Goal: Information Seeking & Learning: Learn about a topic

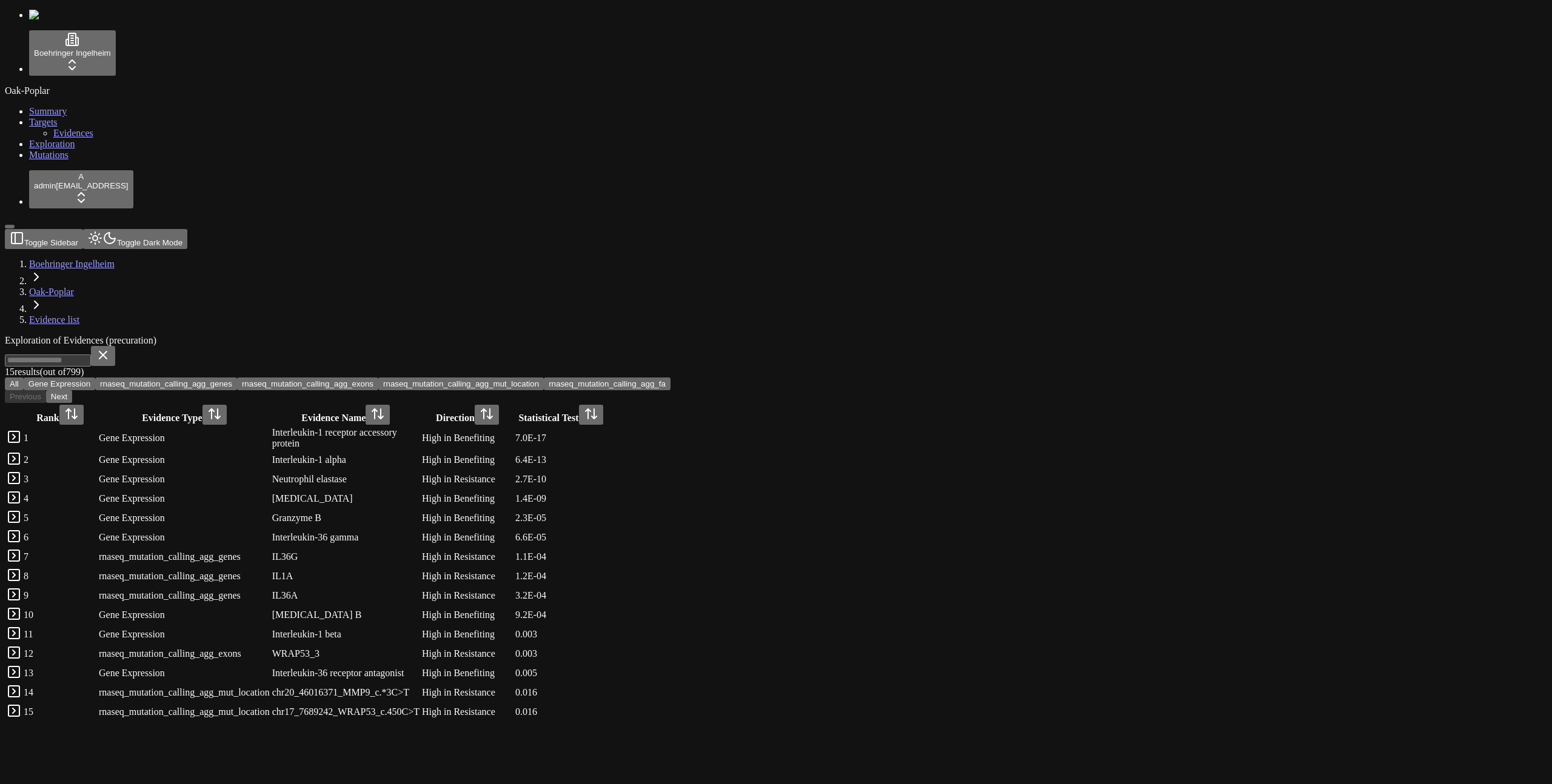
click at [24, 378] on button "All" at bounding box center [14, 384] width 18 height 13
click at [95, 378] on button "Gene Expression" at bounding box center [59, 384] width 71 height 13
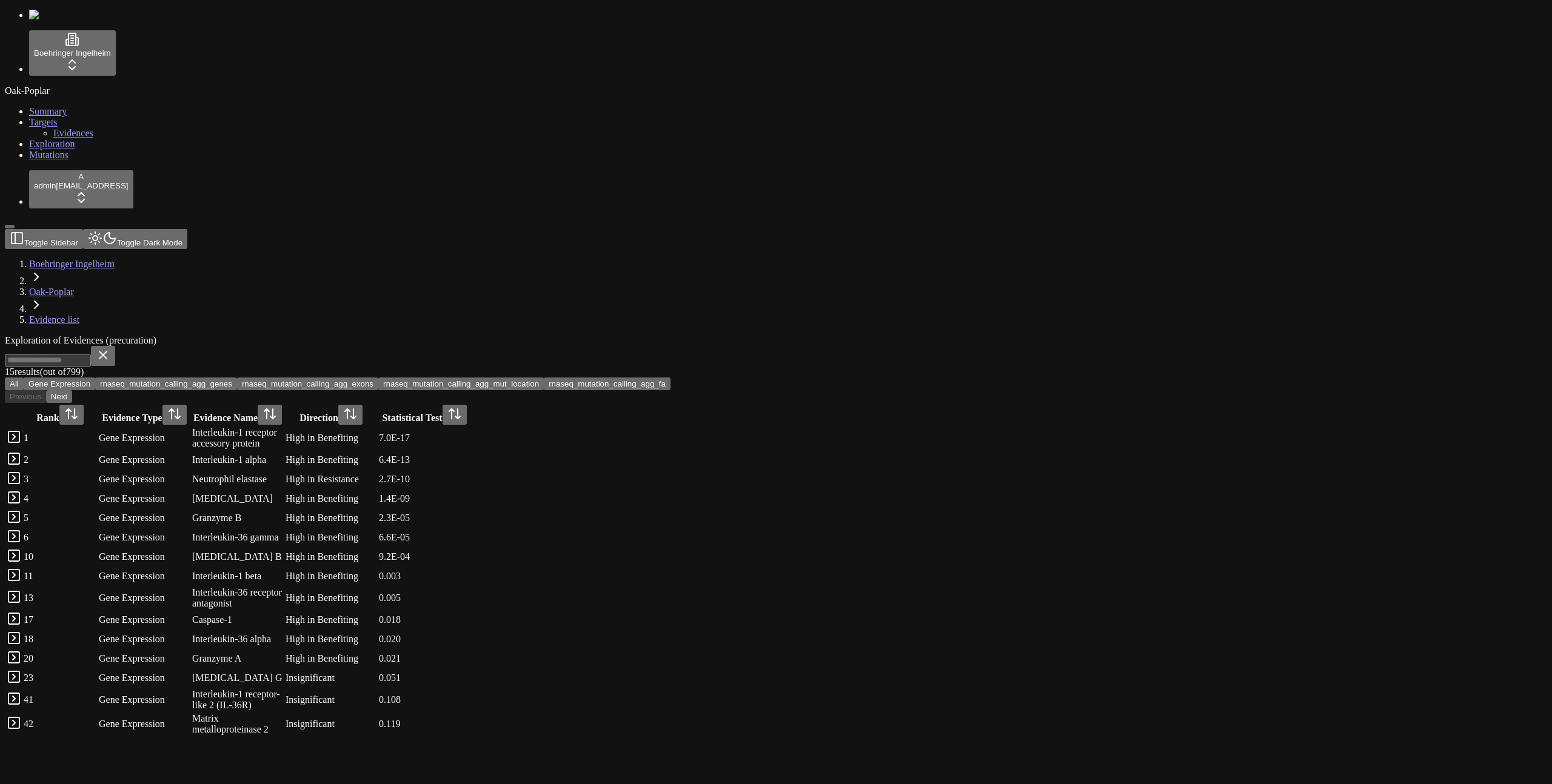
click at [237, 378] on button "rnaseq_mutation_calling_agg_genes" at bounding box center [166, 384] width 142 height 13
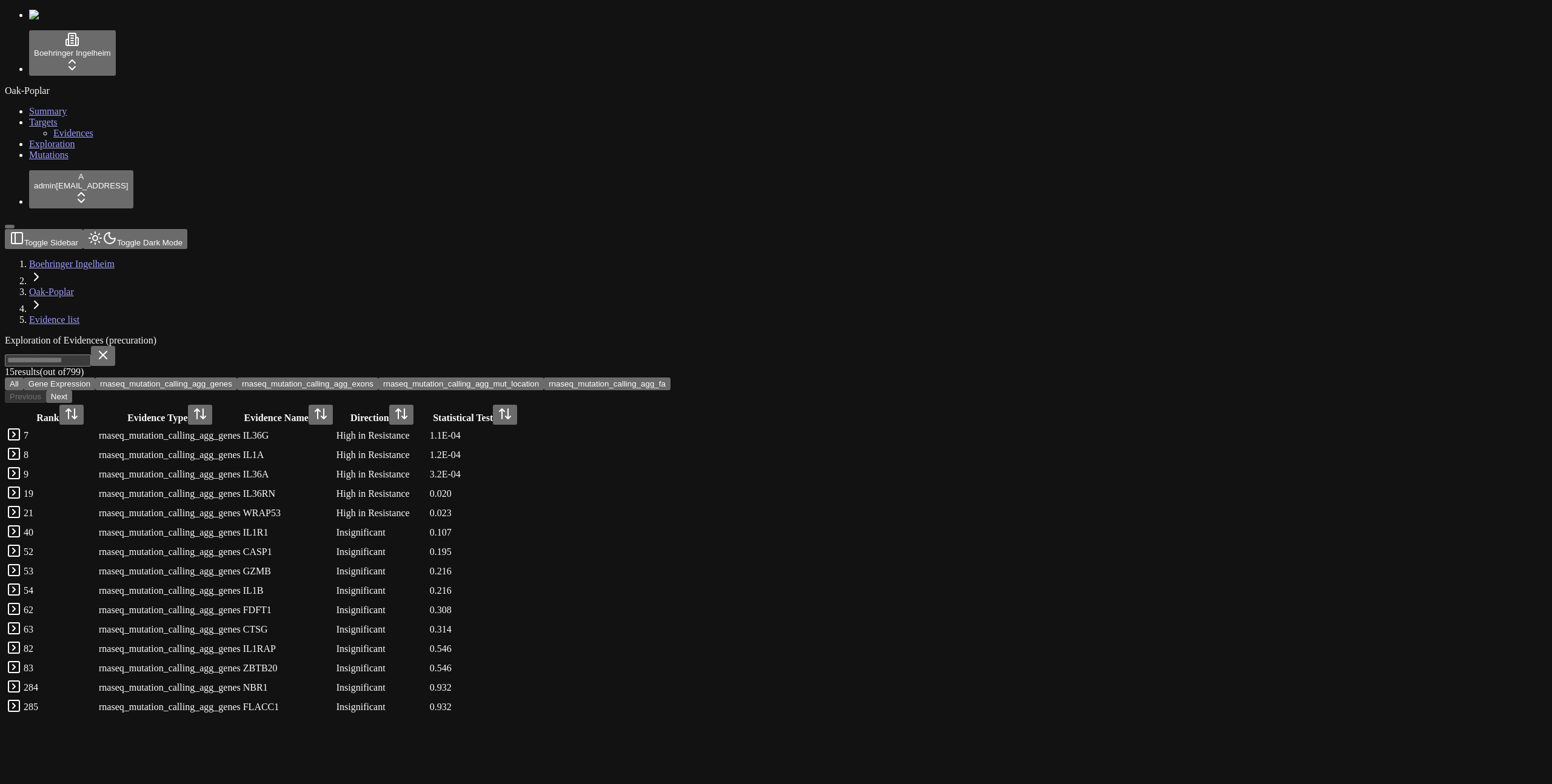
click at [378, 378] on button "rnaseq_mutation_calling_agg_exons" at bounding box center [307, 384] width 142 height 13
click at [544, 378] on button "rnaseq_mutation_calling_agg_mut_location" at bounding box center [461, 384] width 166 height 13
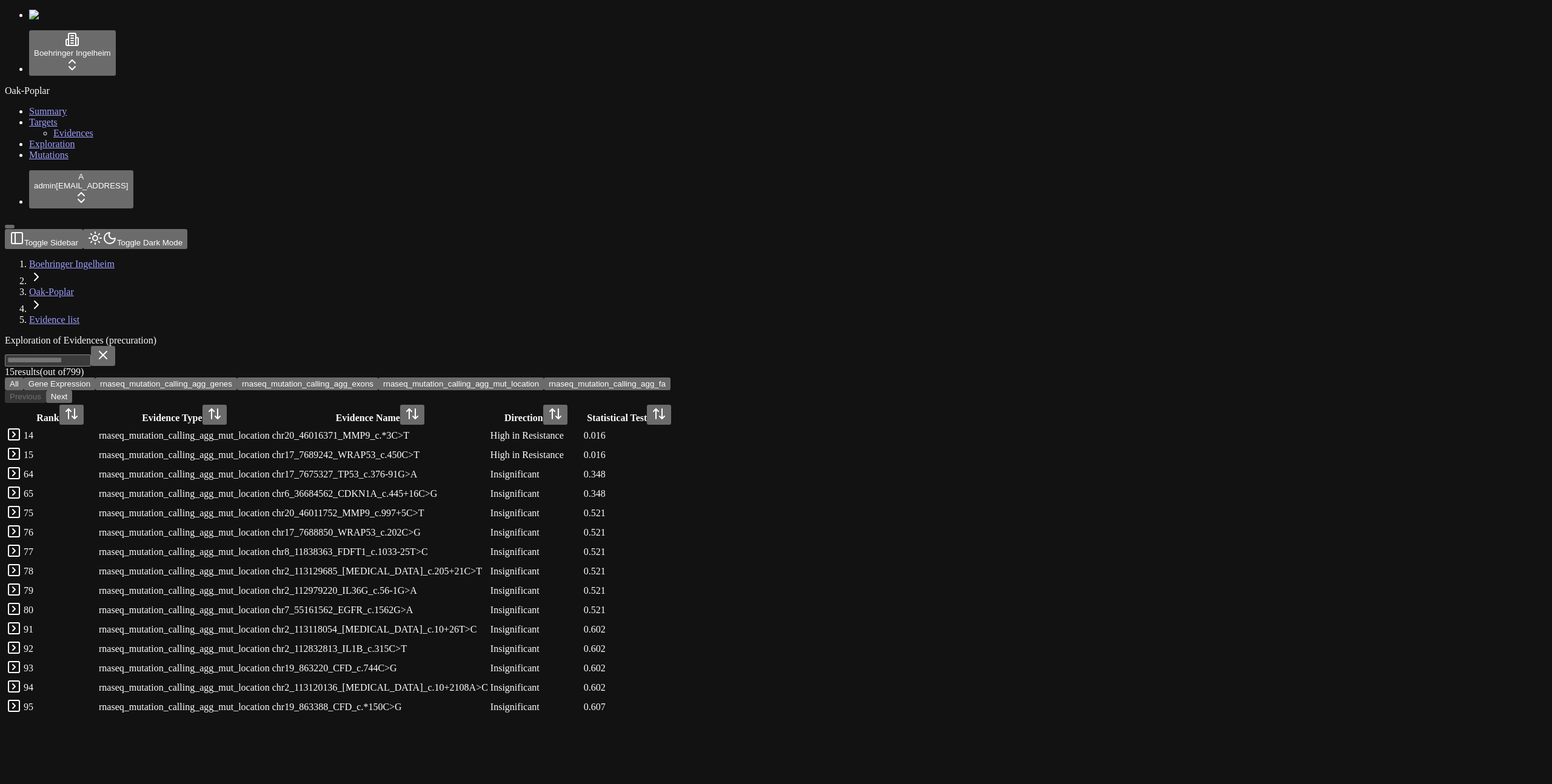
click at [670, 378] on button "rnaseq_mutation_calling_agg_fa" at bounding box center [607, 384] width 126 height 13
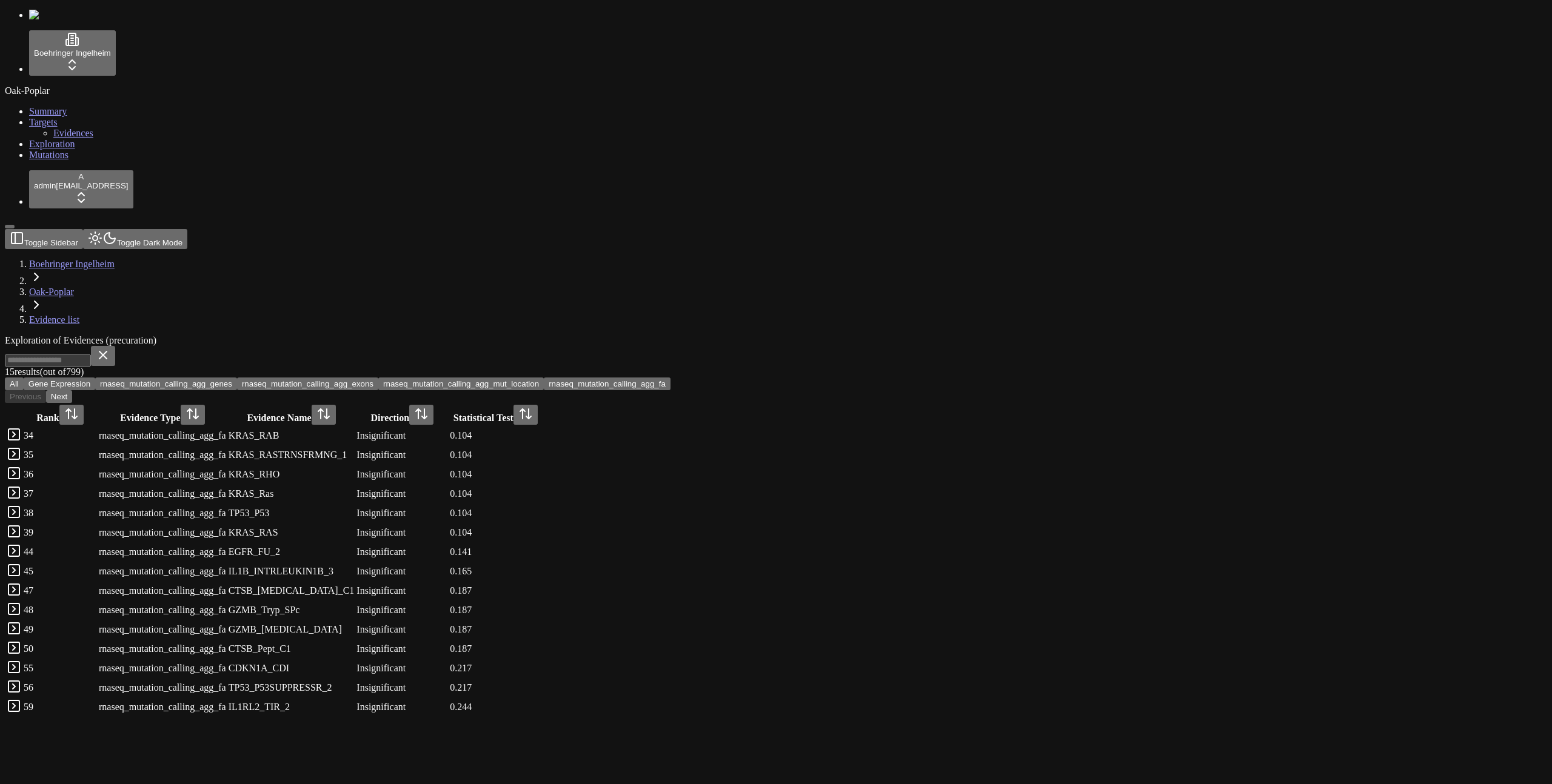
click at [544, 378] on button "rnaseq_mutation_calling_agg_mut_location" at bounding box center [461, 384] width 166 height 13
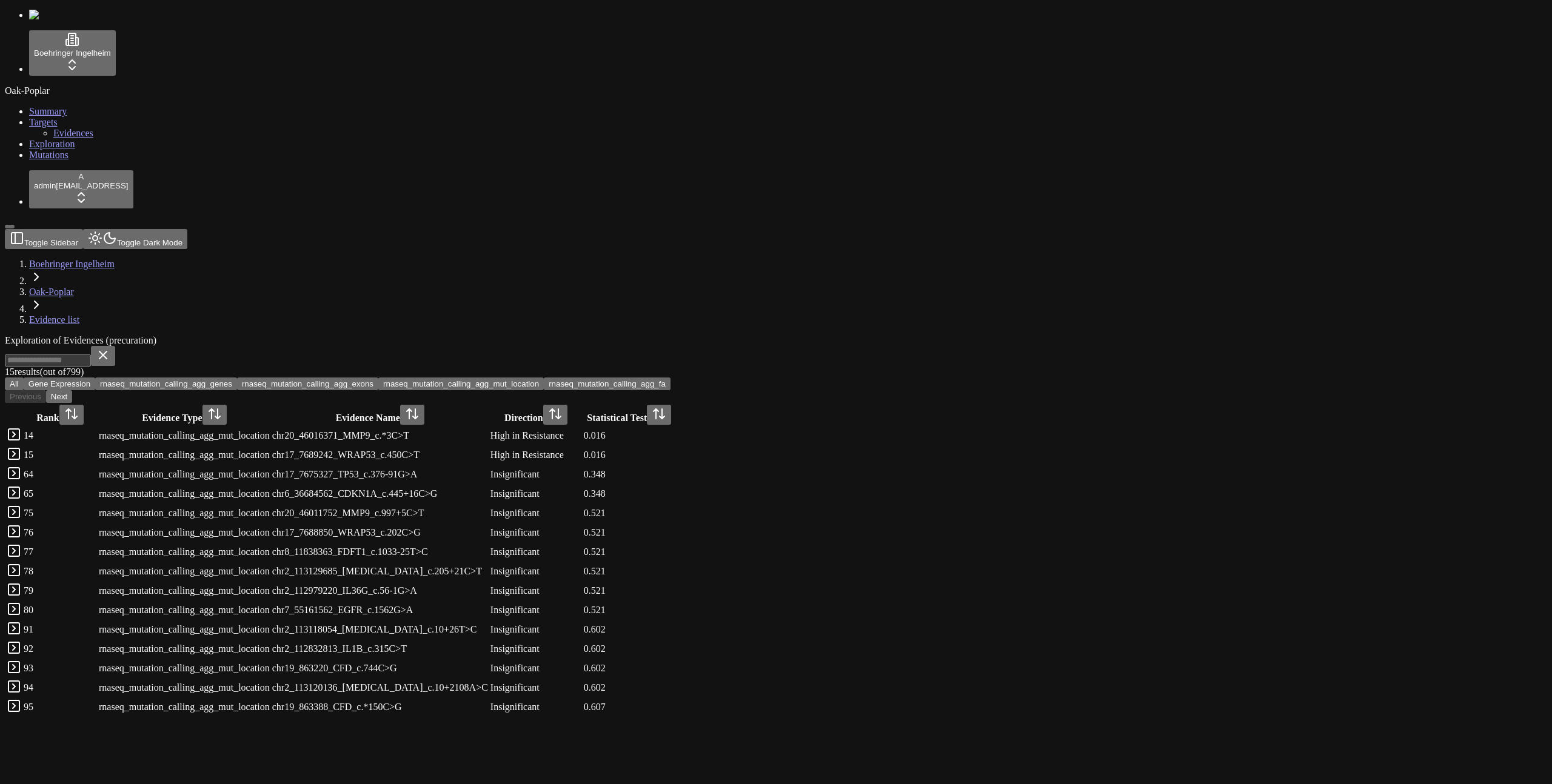
drag, startPoint x: 502, startPoint y: 123, endPoint x: 434, endPoint y: 134, distance: 68.9
click at [378, 378] on button "rnaseq_mutation_calling_agg_exons" at bounding box center [307, 384] width 142 height 13
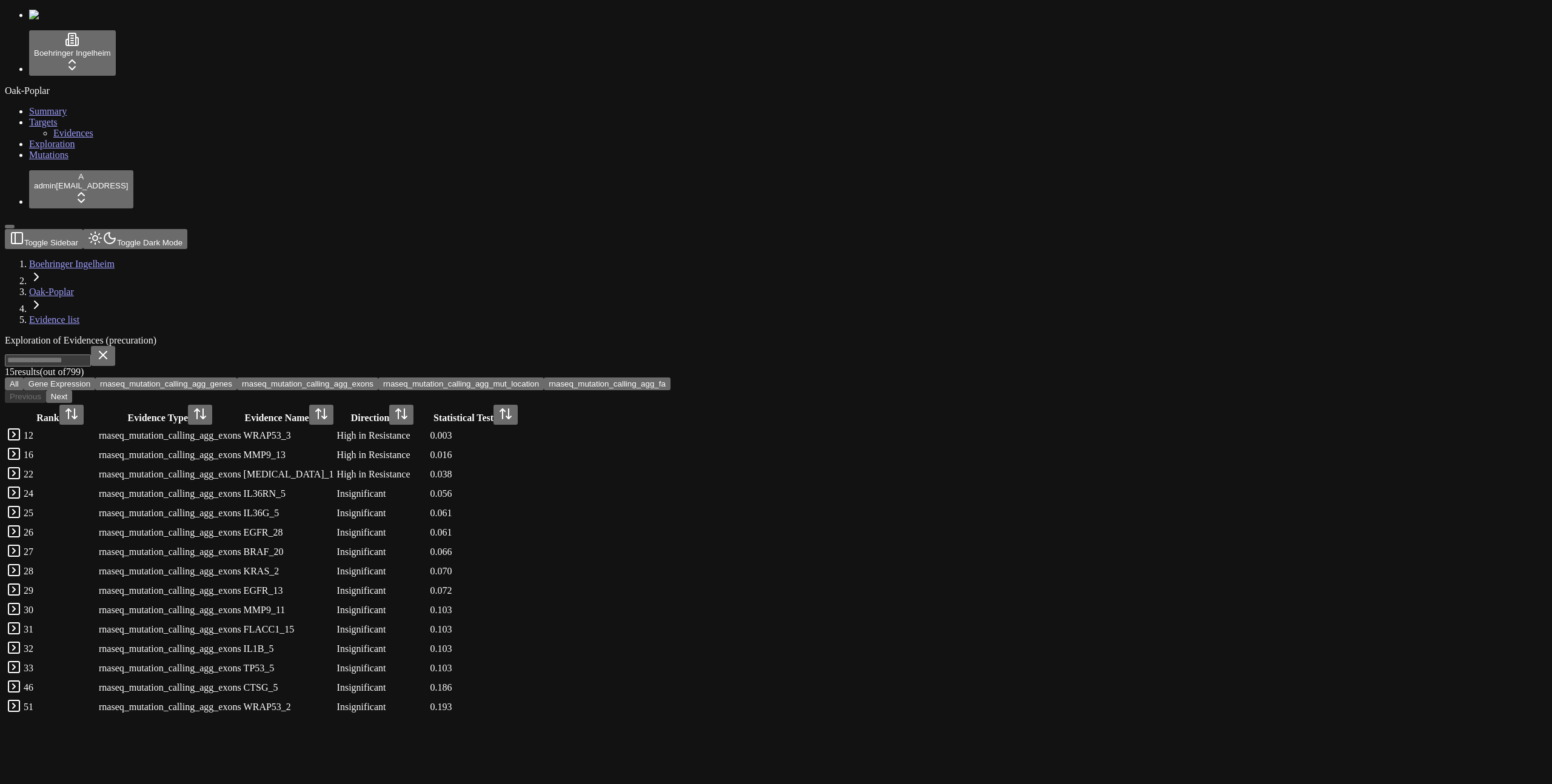
click at [237, 378] on button "rnaseq_mutation_calling_agg_genes" at bounding box center [166, 384] width 142 height 13
click at [95, 378] on button "Gene Expression" at bounding box center [59, 384] width 71 height 13
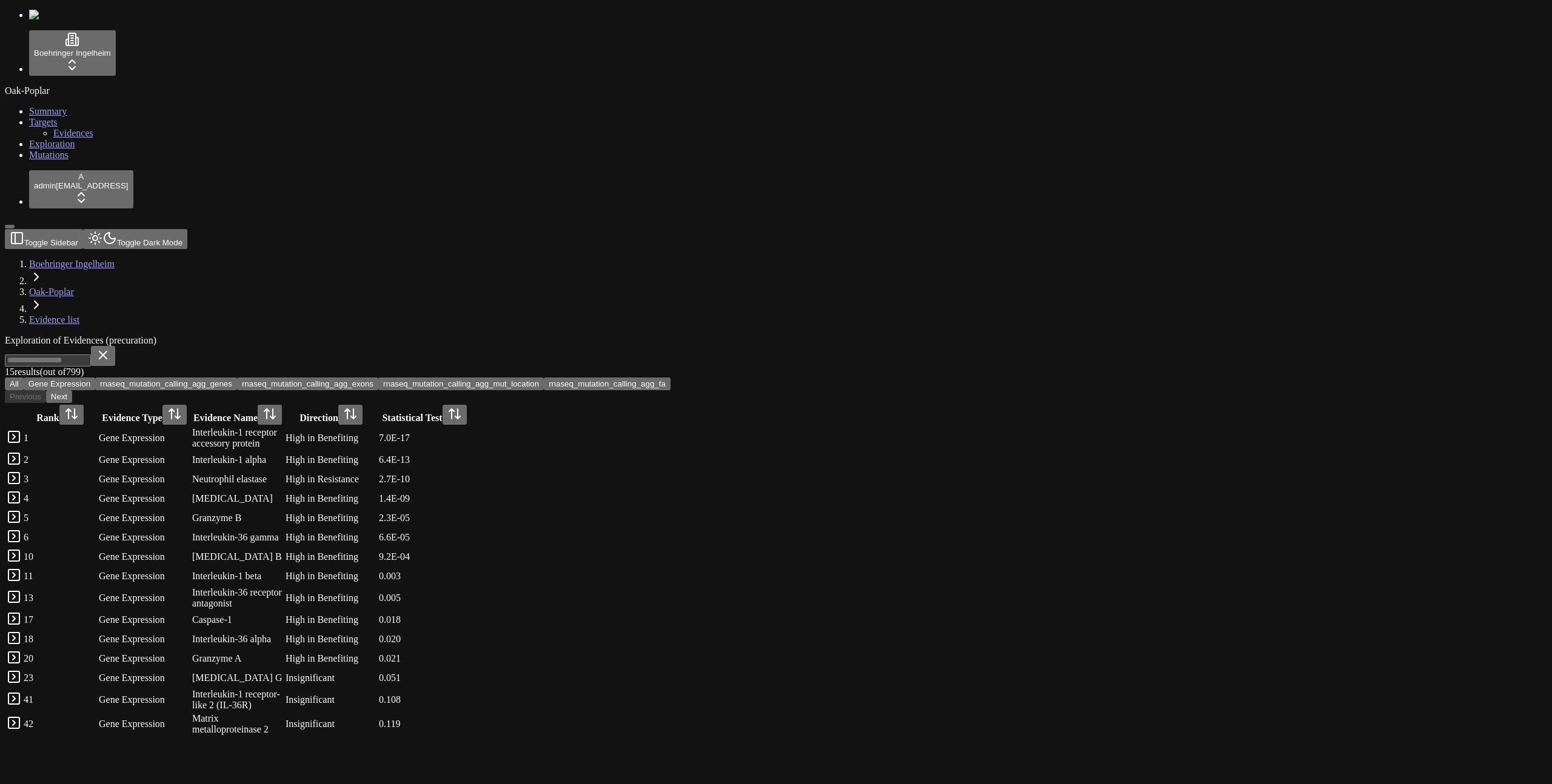
click at [237, 378] on button "rnaseq_mutation_calling_agg_genes" at bounding box center [166, 384] width 142 height 13
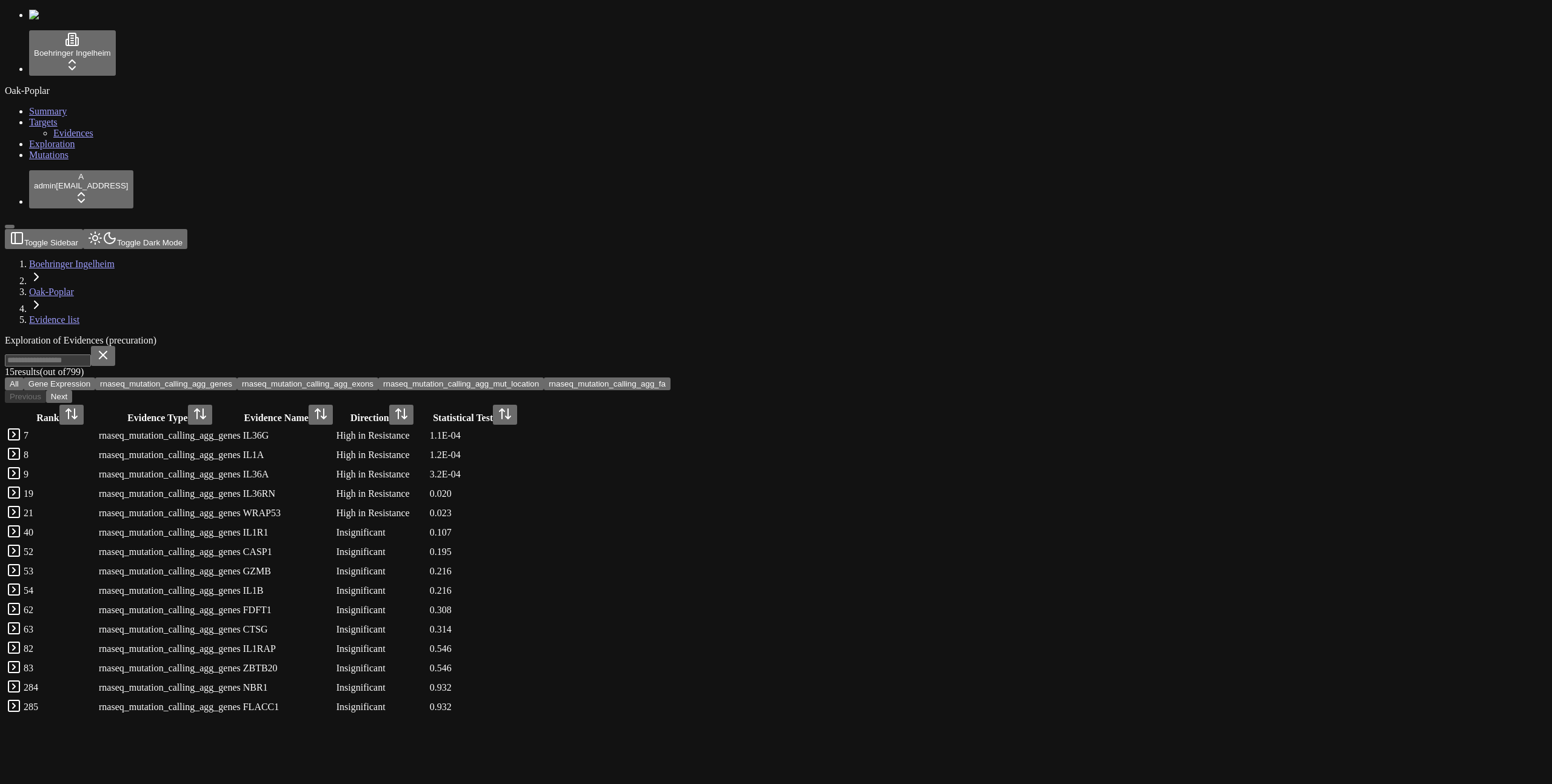
click at [378, 378] on button "rnaseq_mutation_calling_agg_exons" at bounding box center [307, 384] width 142 height 13
drag, startPoint x: 626, startPoint y: 125, endPoint x: 660, endPoint y: 126, distance: 34.0
click at [544, 378] on button "rnaseq_mutation_calling_agg_mut_location" at bounding box center [461, 384] width 166 height 13
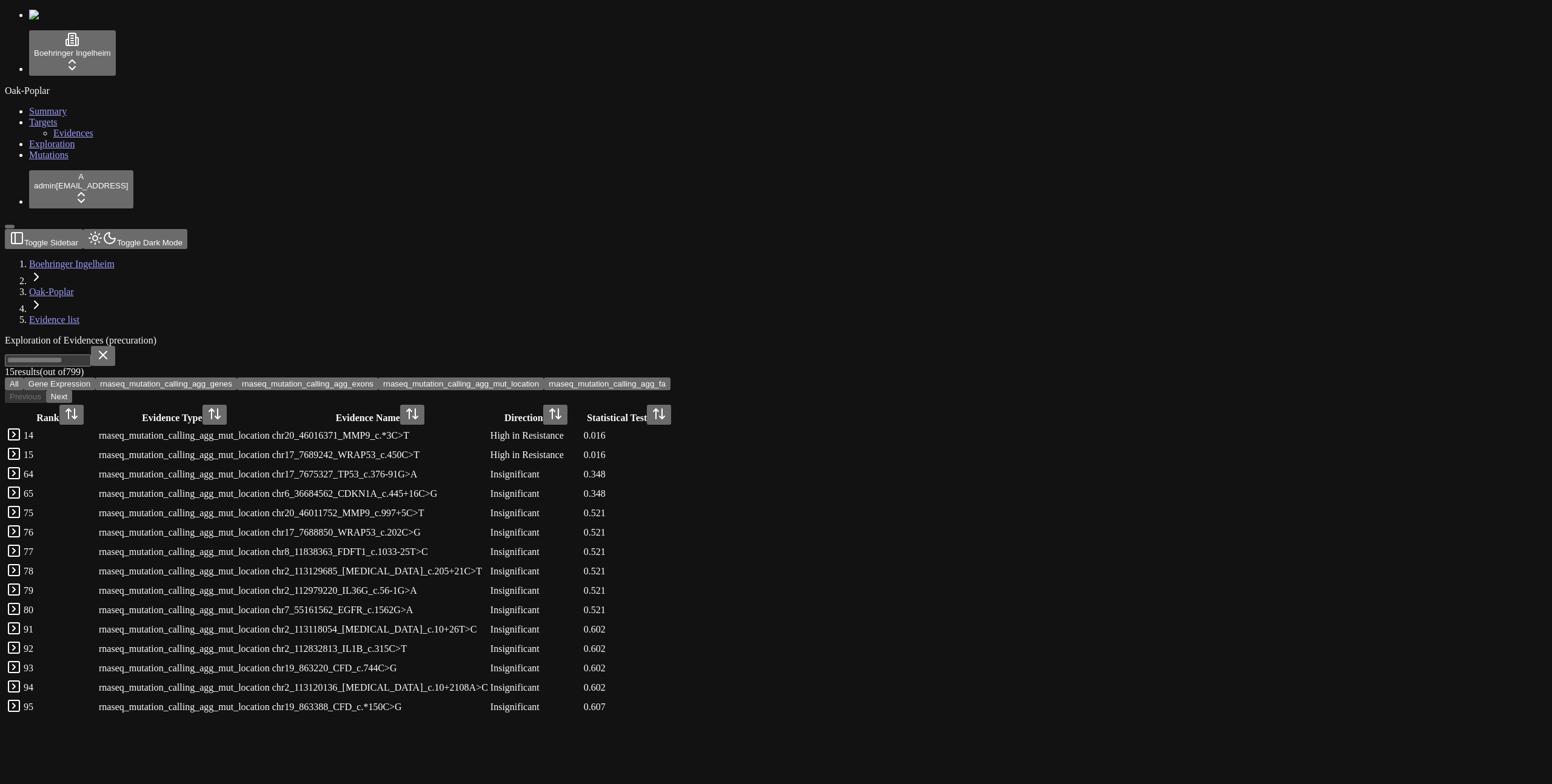
click at [670, 378] on button "rnaseq_mutation_calling_agg_fa" at bounding box center [607, 384] width 126 height 13
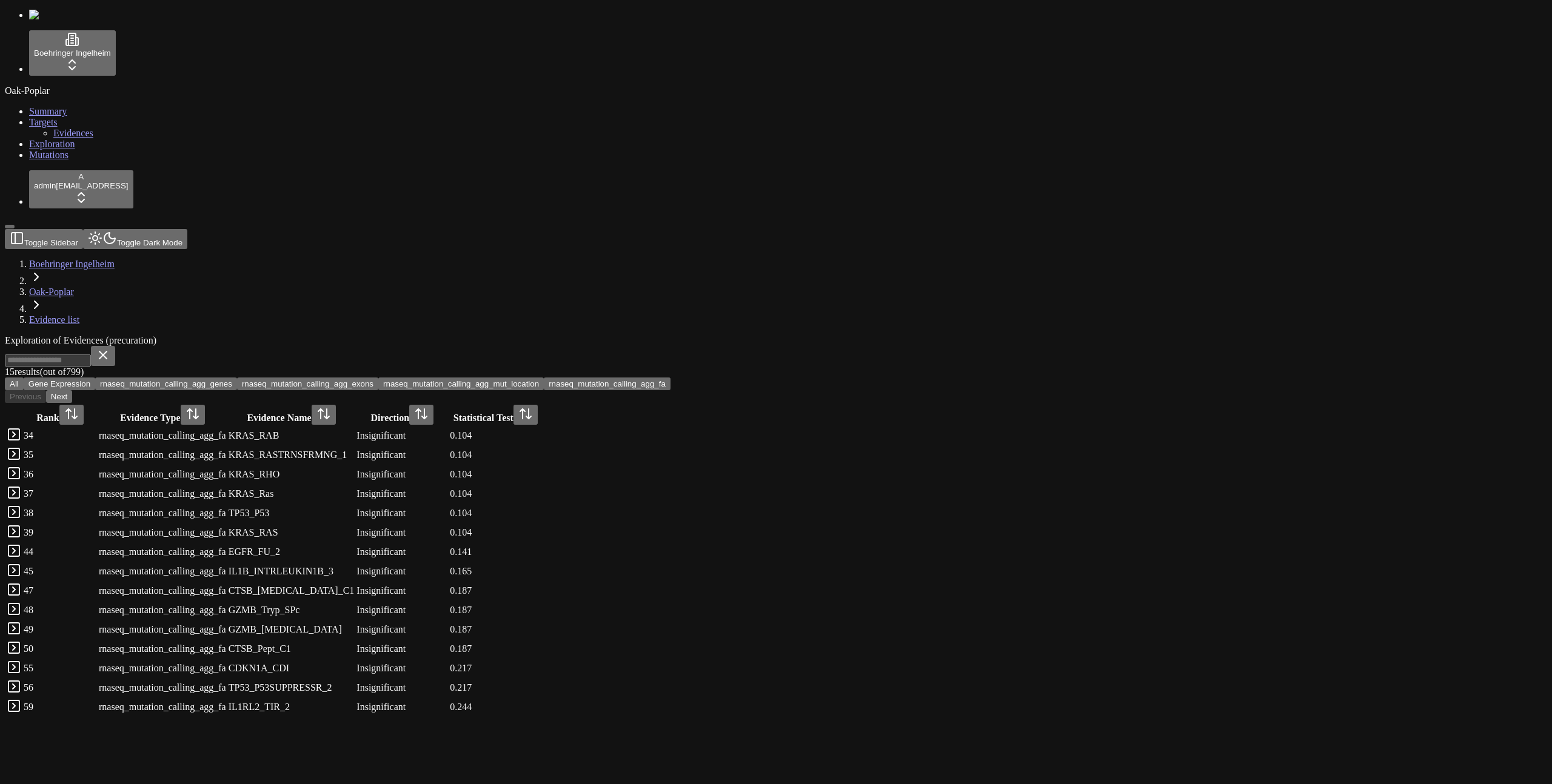
drag, startPoint x: 694, startPoint y: 126, endPoint x: 602, endPoint y: 124, distance: 92.0
click at [544, 378] on button "rnaseq_mutation_calling_agg_mut_location" at bounding box center [461, 384] width 166 height 13
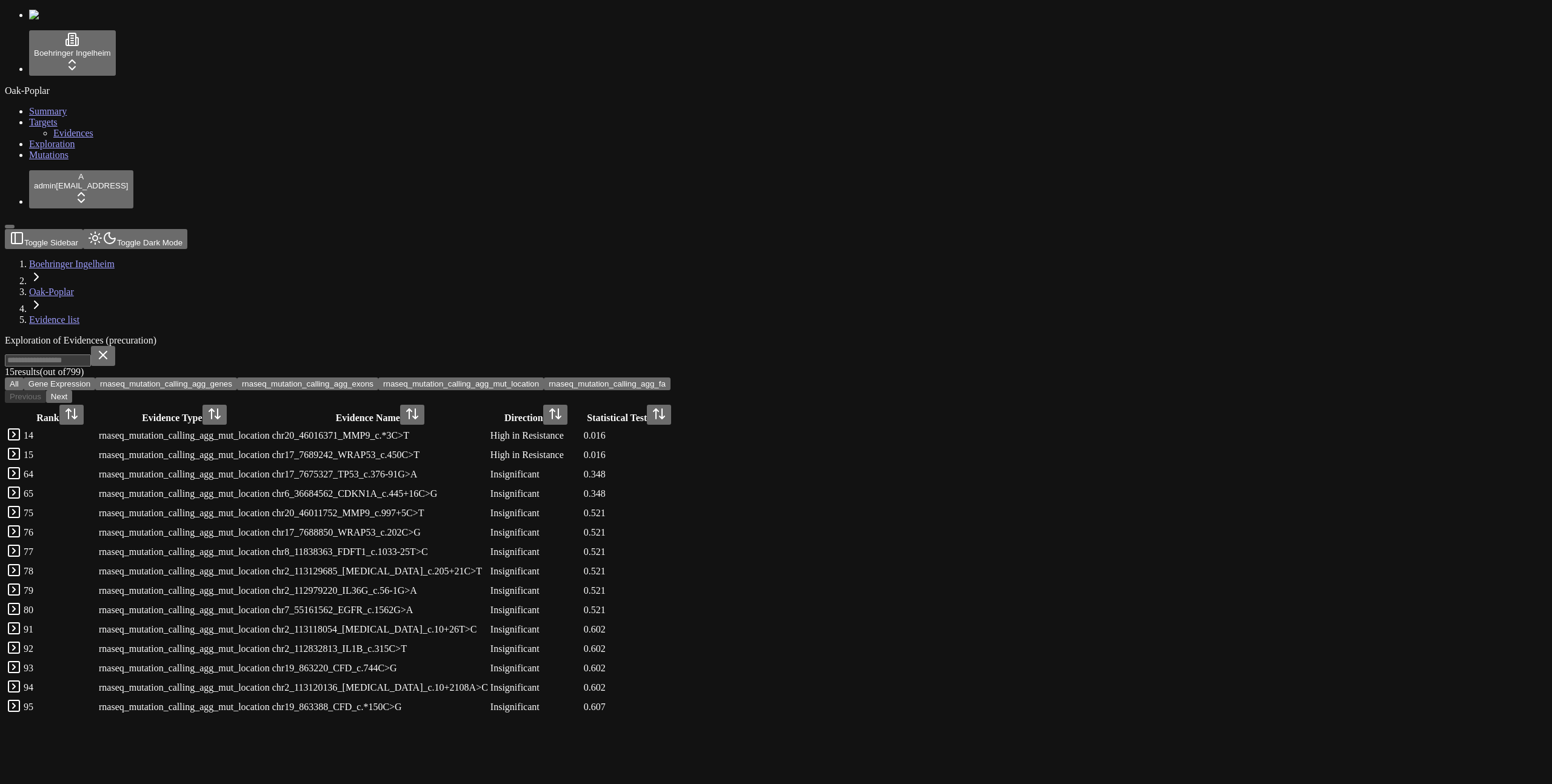
click at [378, 378] on button "rnaseq_mutation_calling_agg_exons" at bounding box center [307, 384] width 142 height 13
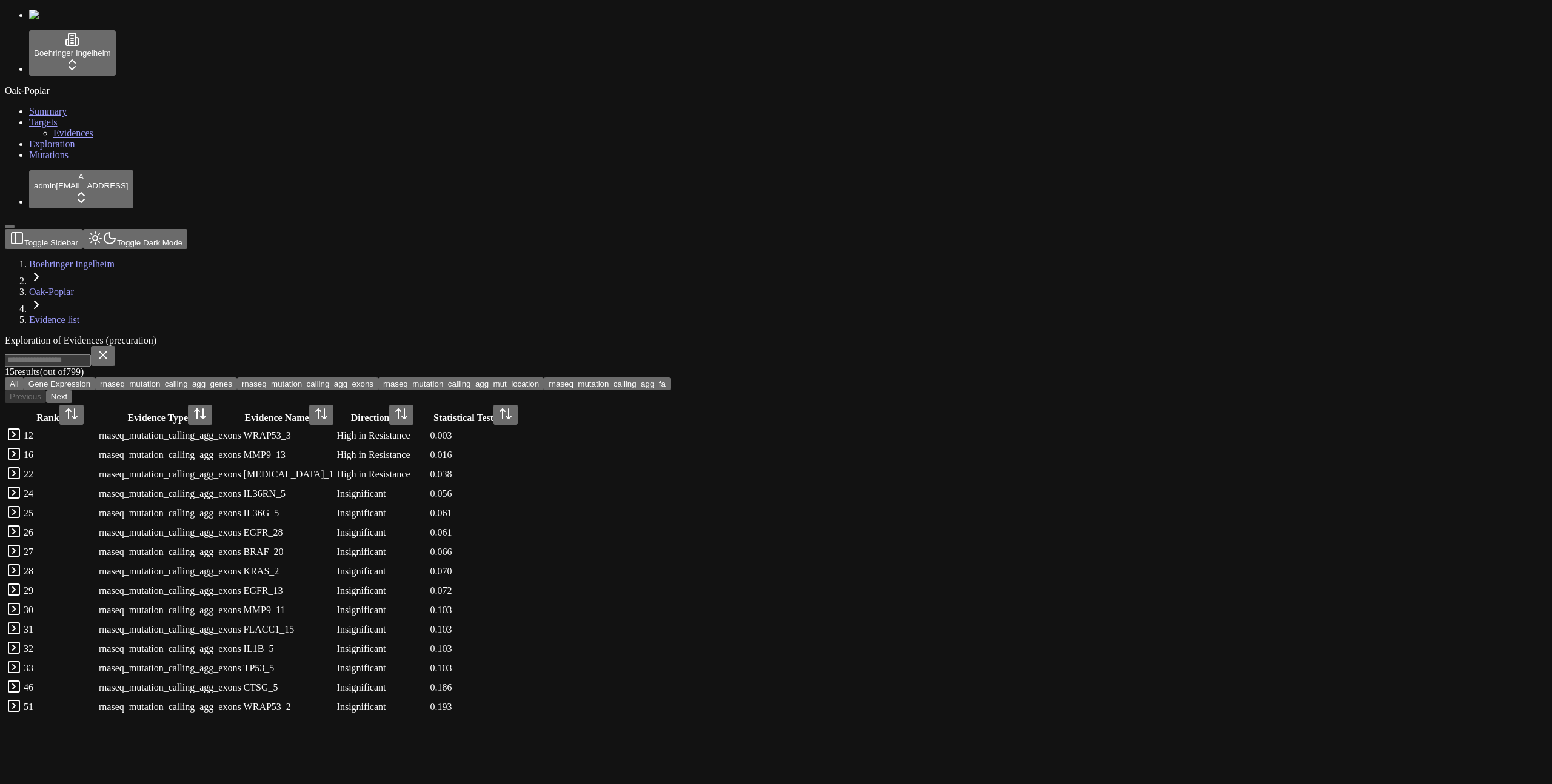
click at [237, 378] on button "rnaseq_mutation_calling_agg_genes" at bounding box center [166, 384] width 142 height 13
click at [95, 378] on button "Gene Expression" at bounding box center [59, 384] width 71 height 13
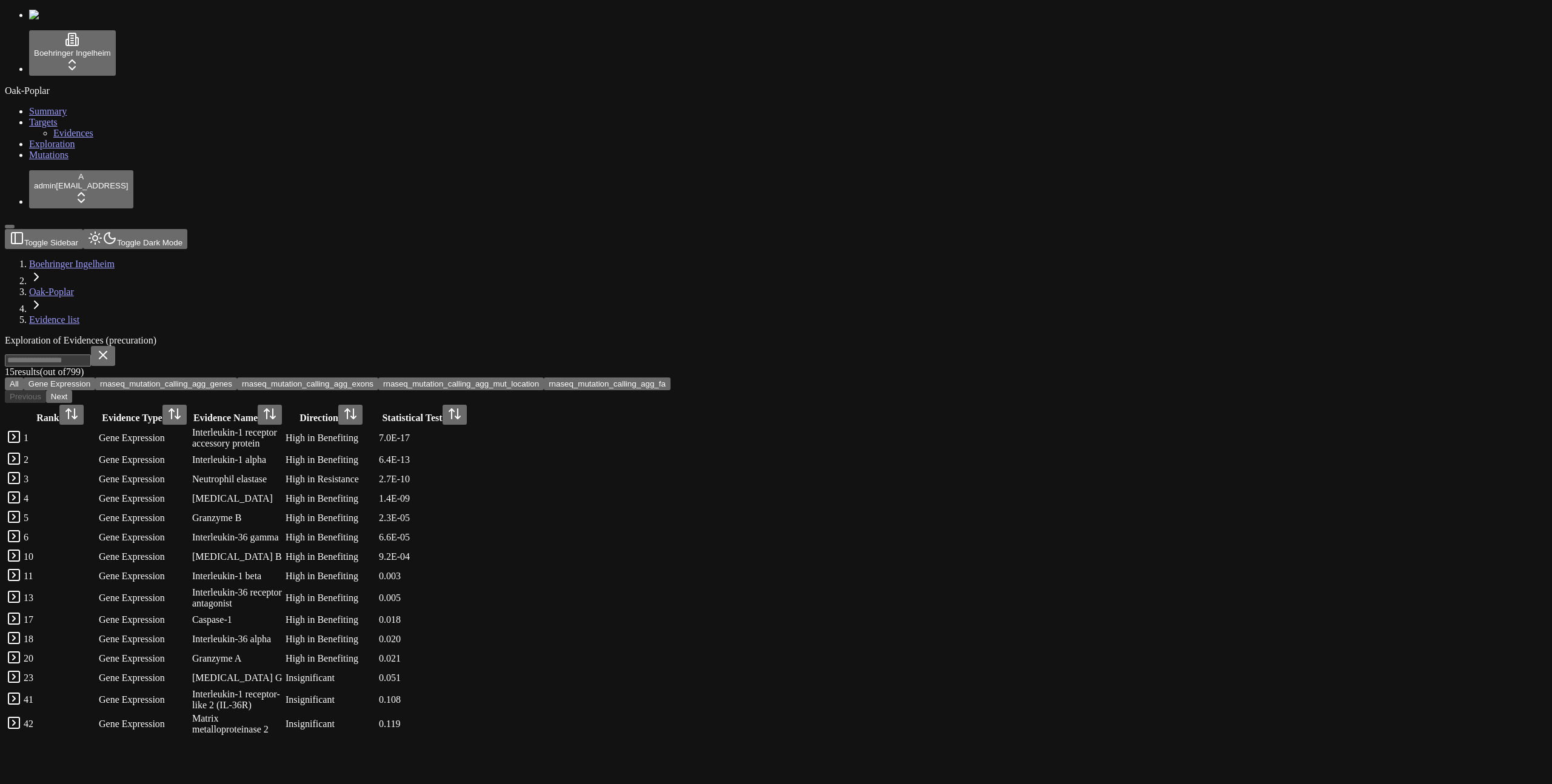
click at [58, 138] on span "Evidences" at bounding box center [74, 133] width 40 height 10
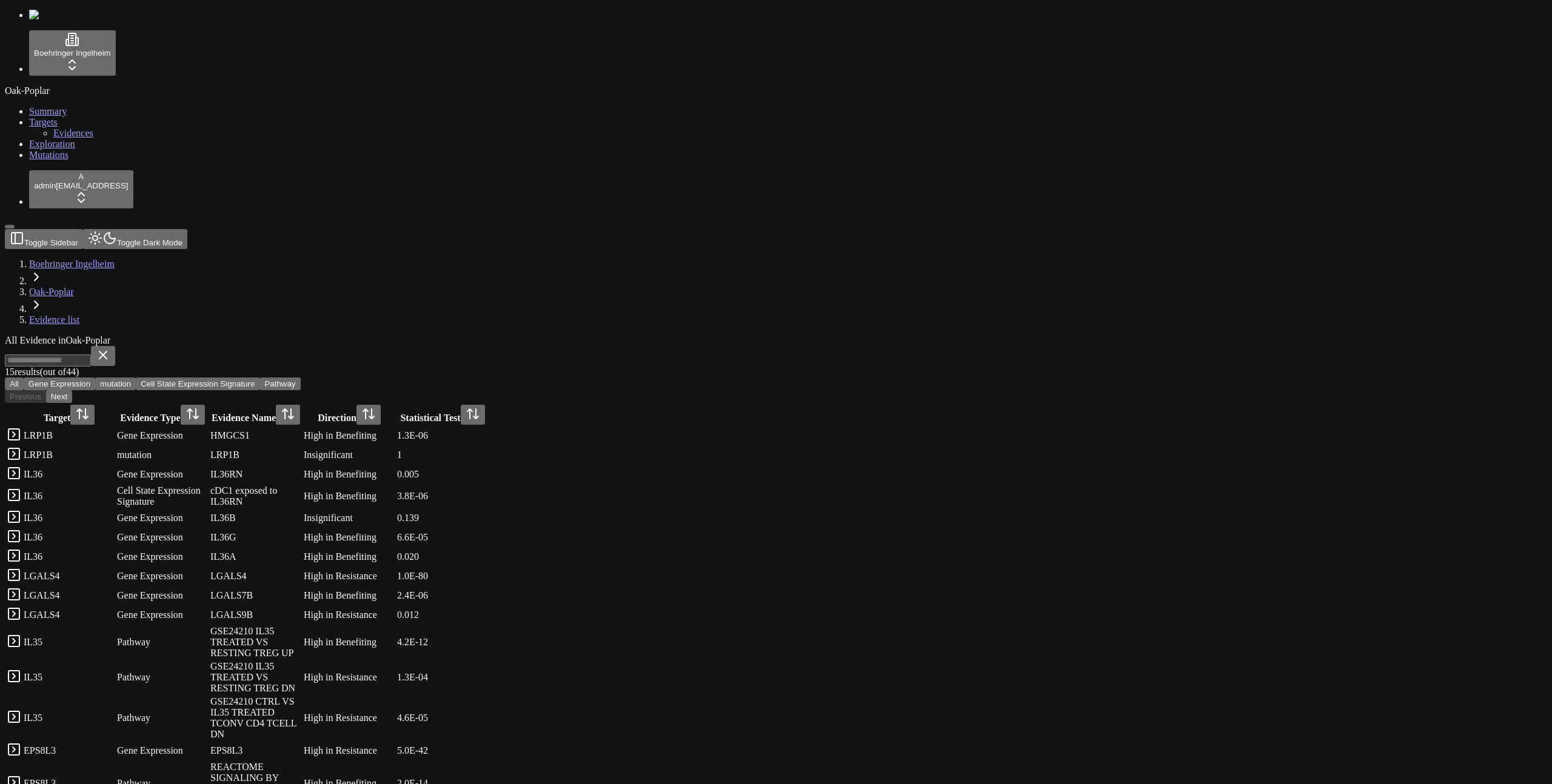
click at [29, 160] on link "Mutations" at bounding box center [48, 154] width 39 height 10
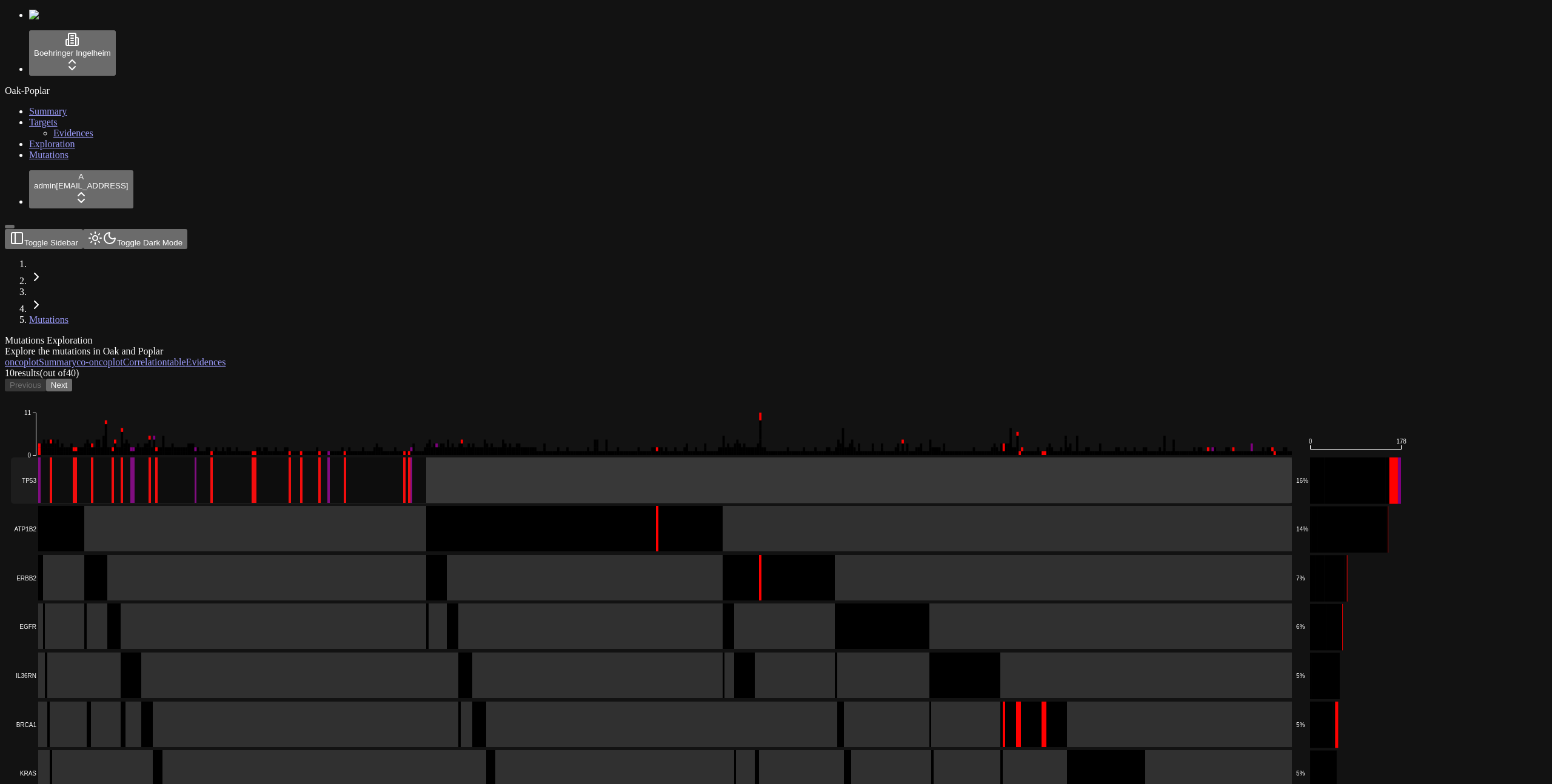
click at [697, 458] on rect at bounding box center [651, 481] width 1281 height 46
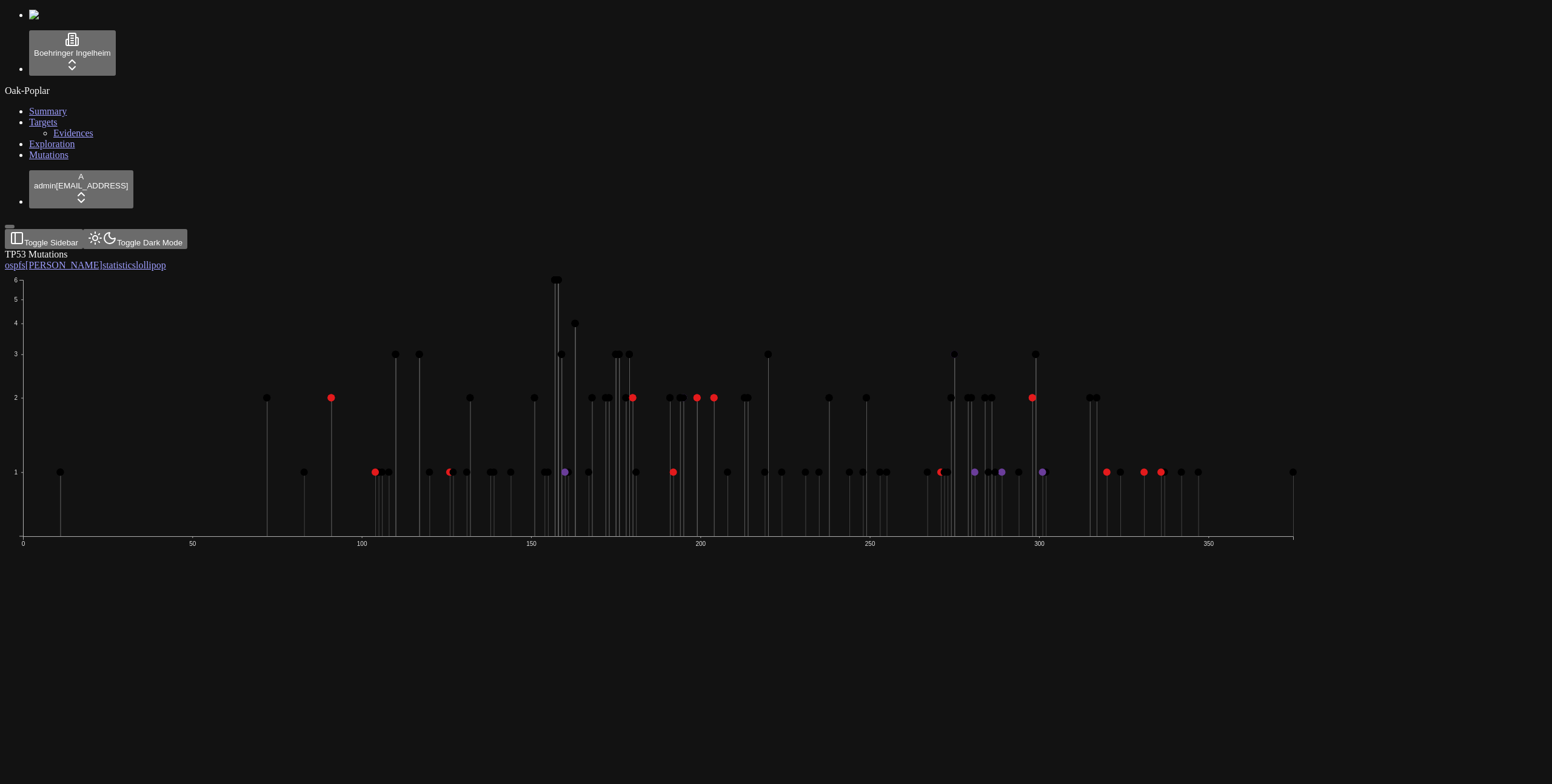
click at [38, 149] on span "Exploration" at bounding box center [52, 143] width 46 height 10
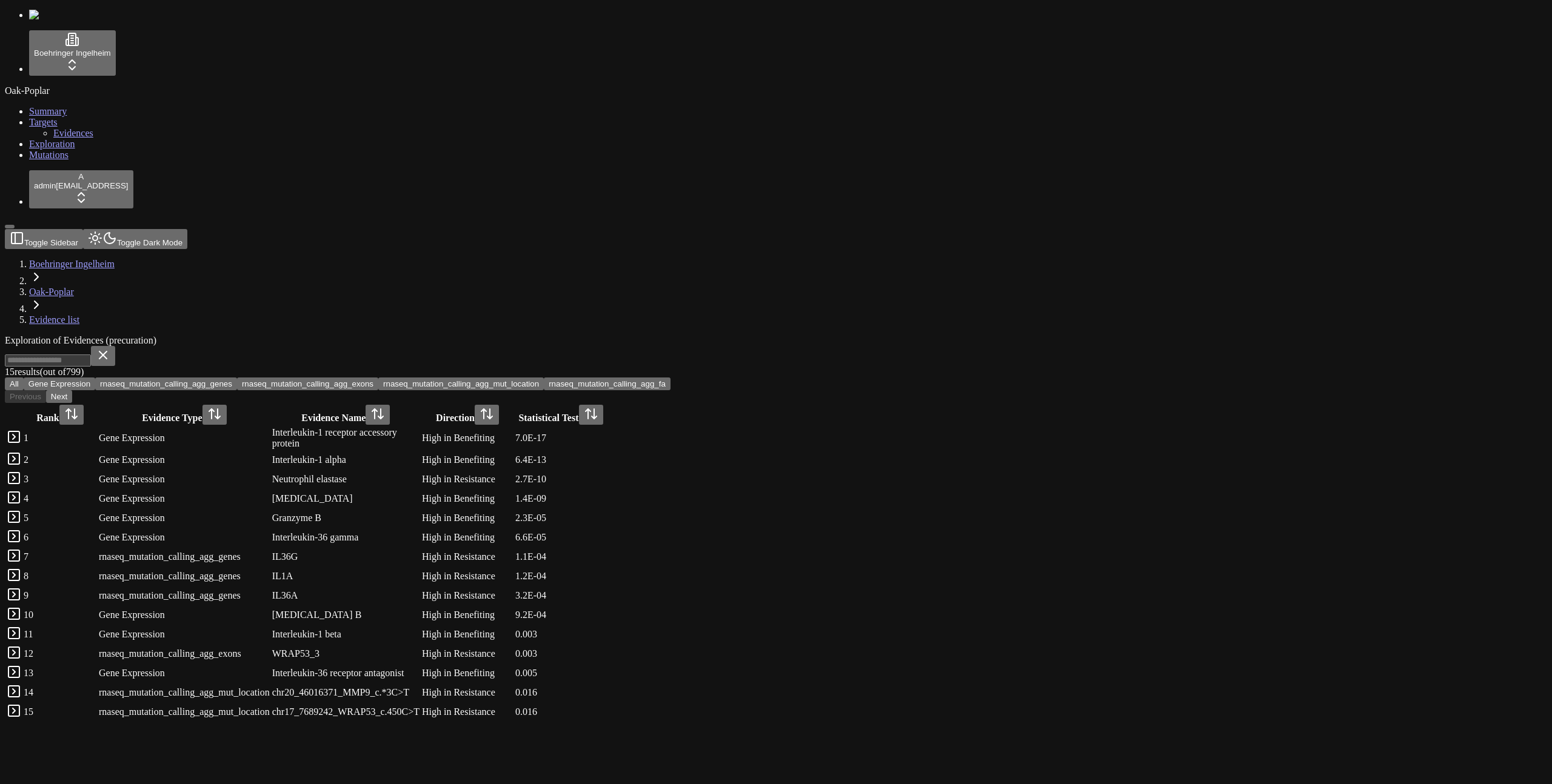
click at [91, 354] on input at bounding box center [48, 360] width 86 height 12
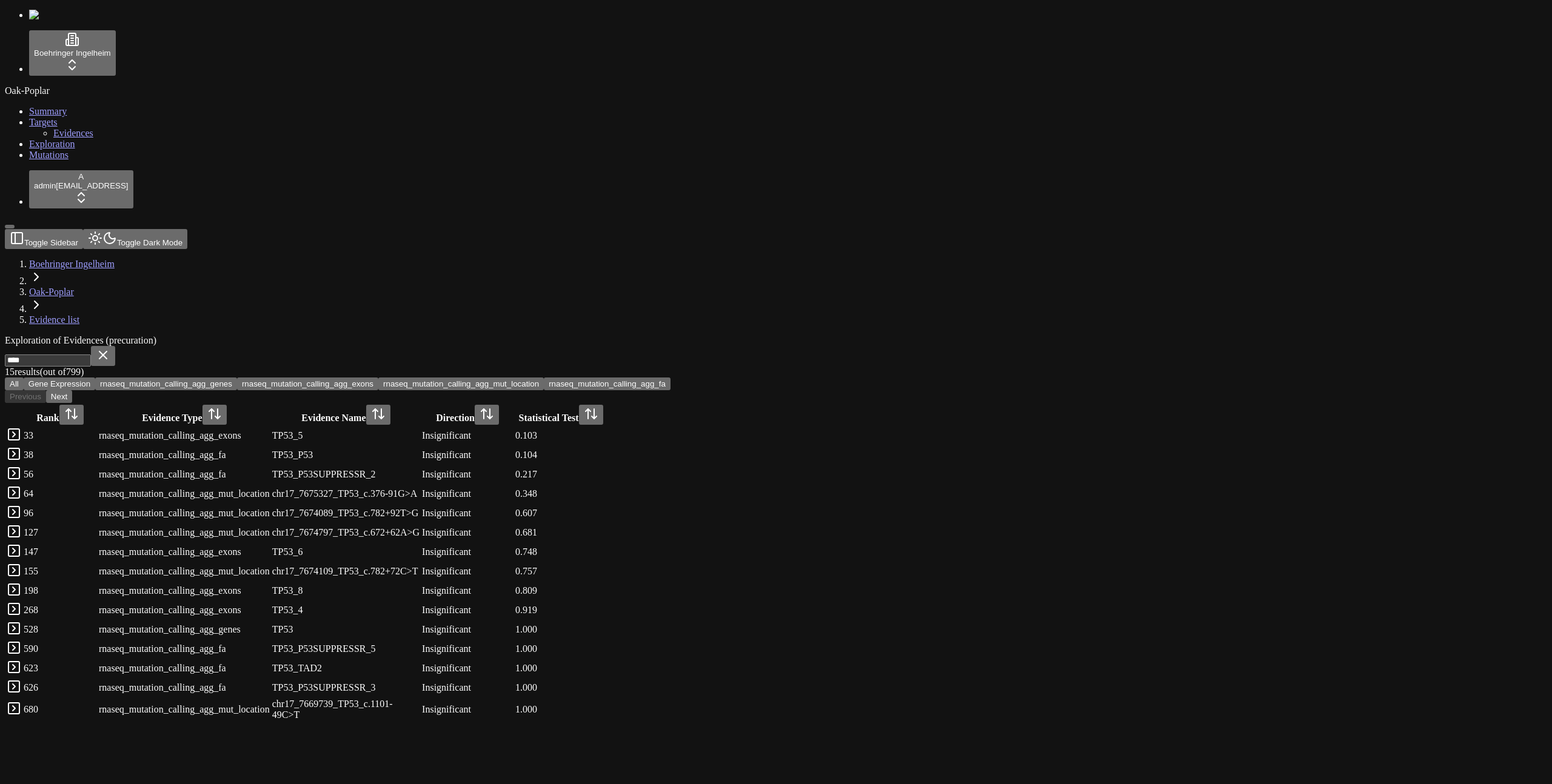
type input "****"
click at [270, 624] on div "rnaseq_mutation_calling_agg_genes" at bounding box center [184, 630] width 171 height 11
click at [50, 160] on span "Mutations" at bounding box center [48, 154] width 39 height 10
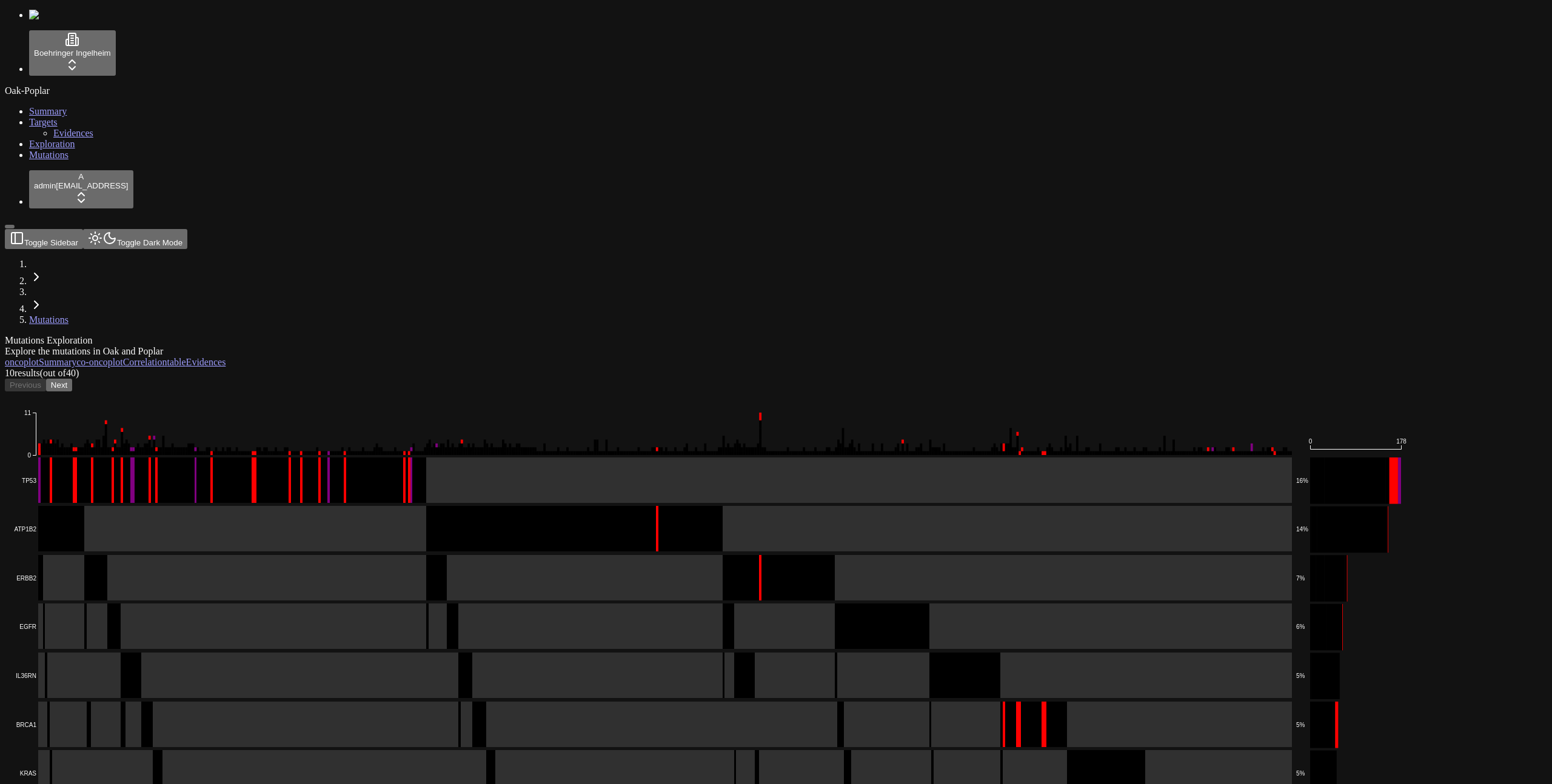
click at [32, 149] on span "Exploration" at bounding box center [52, 143] width 46 height 10
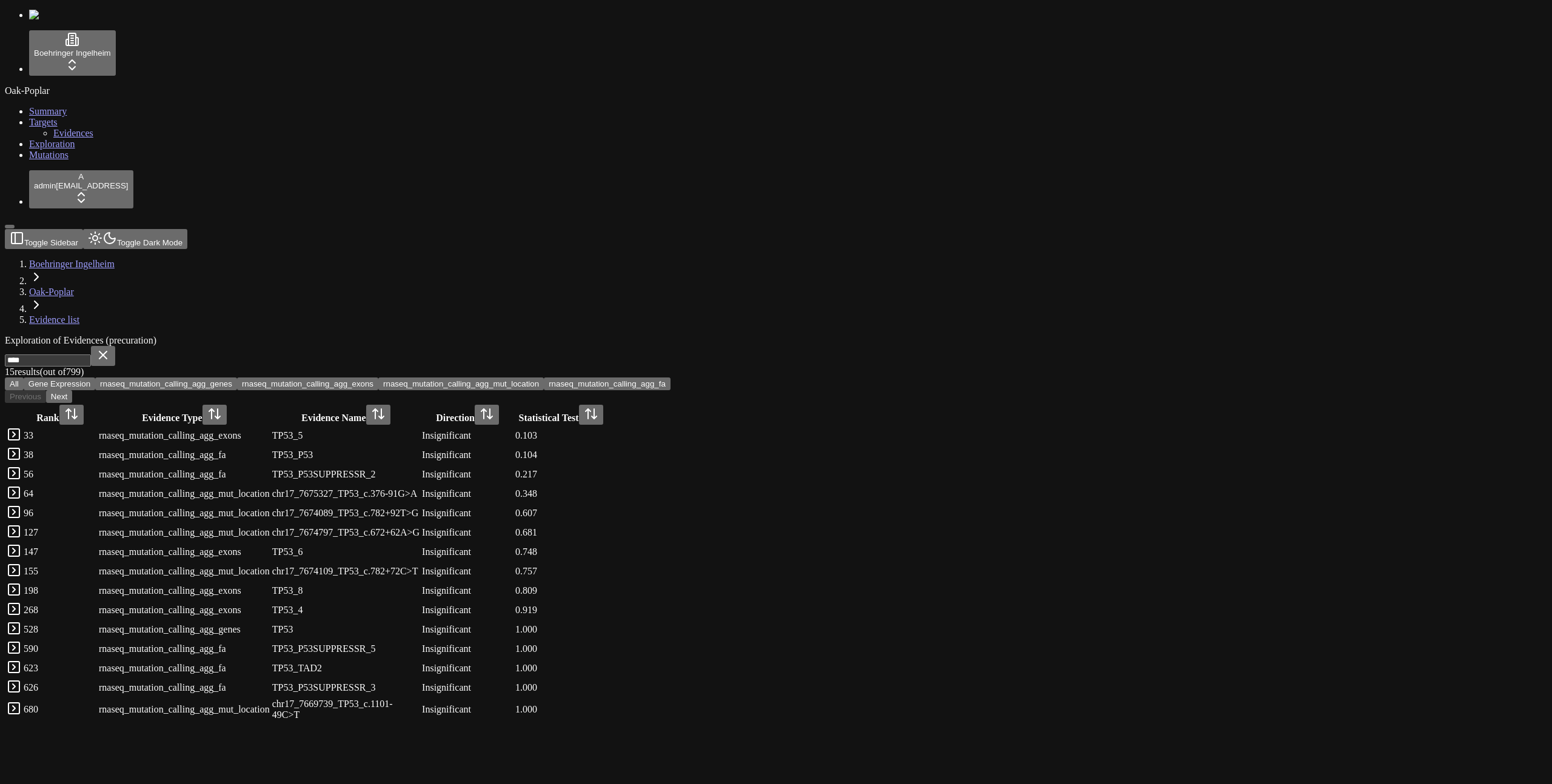
click at [237, 378] on button "rnaseq_mutation_calling_agg_genes" at bounding box center [166, 384] width 142 height 13
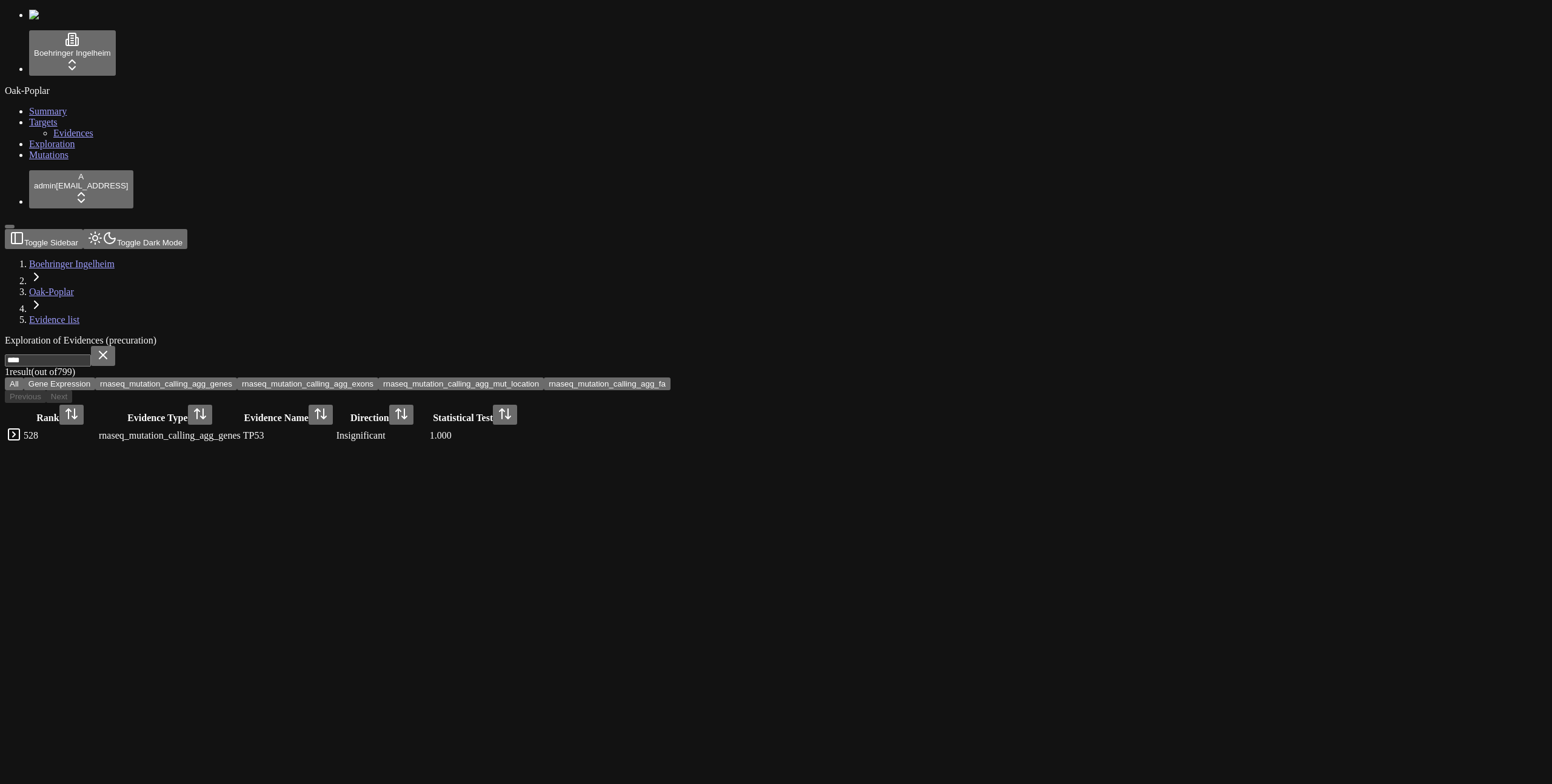
click at [115, 346] on button at bounding box center [103, 356] width 24 height 20
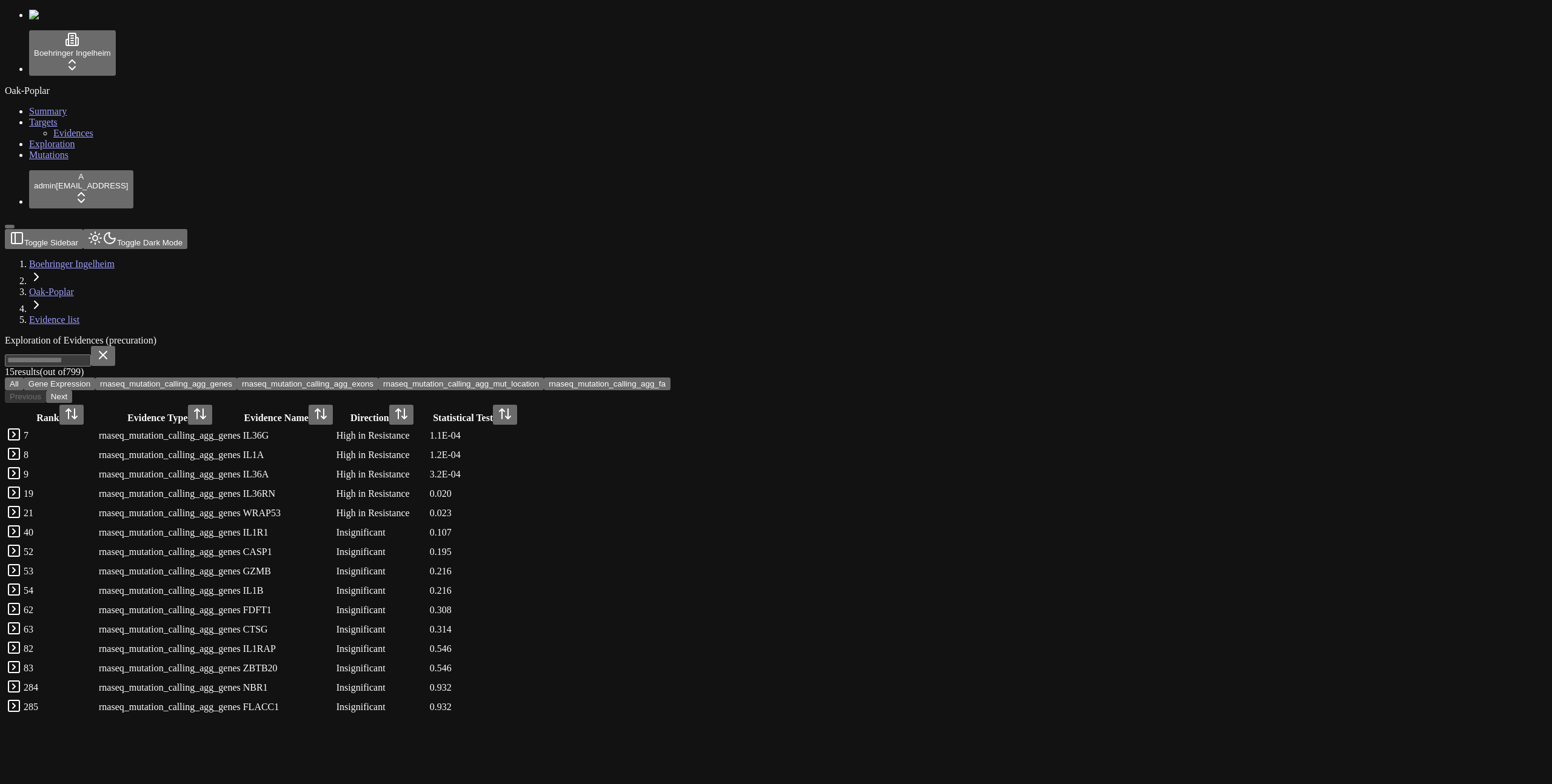
click at [32, 160] on span "Mutations" at bounding box center [48, 154] width 39 height 10
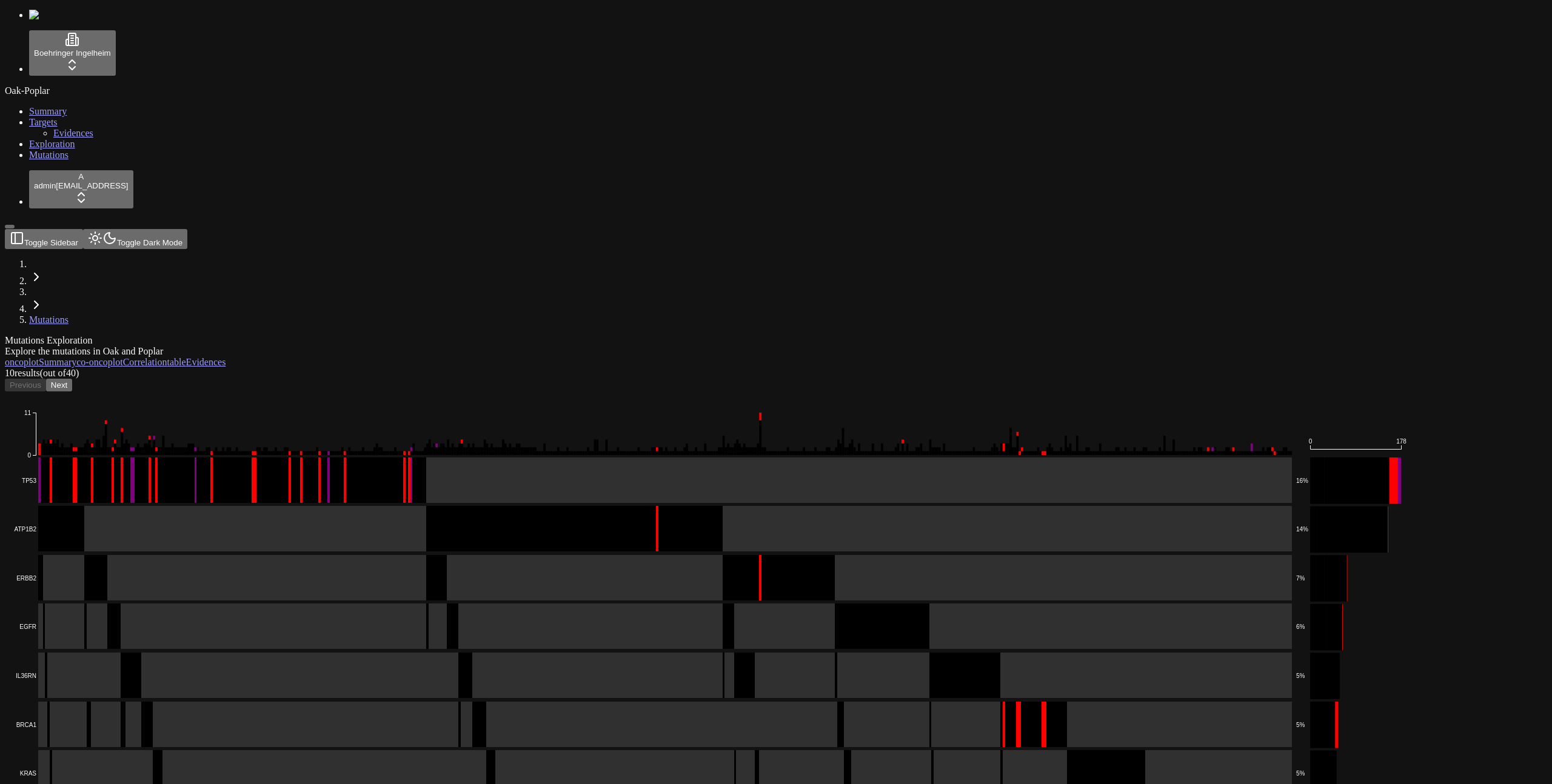
click at [75, 149] on link "Exploration" at bounding box center [52, 143] width 46 height 10
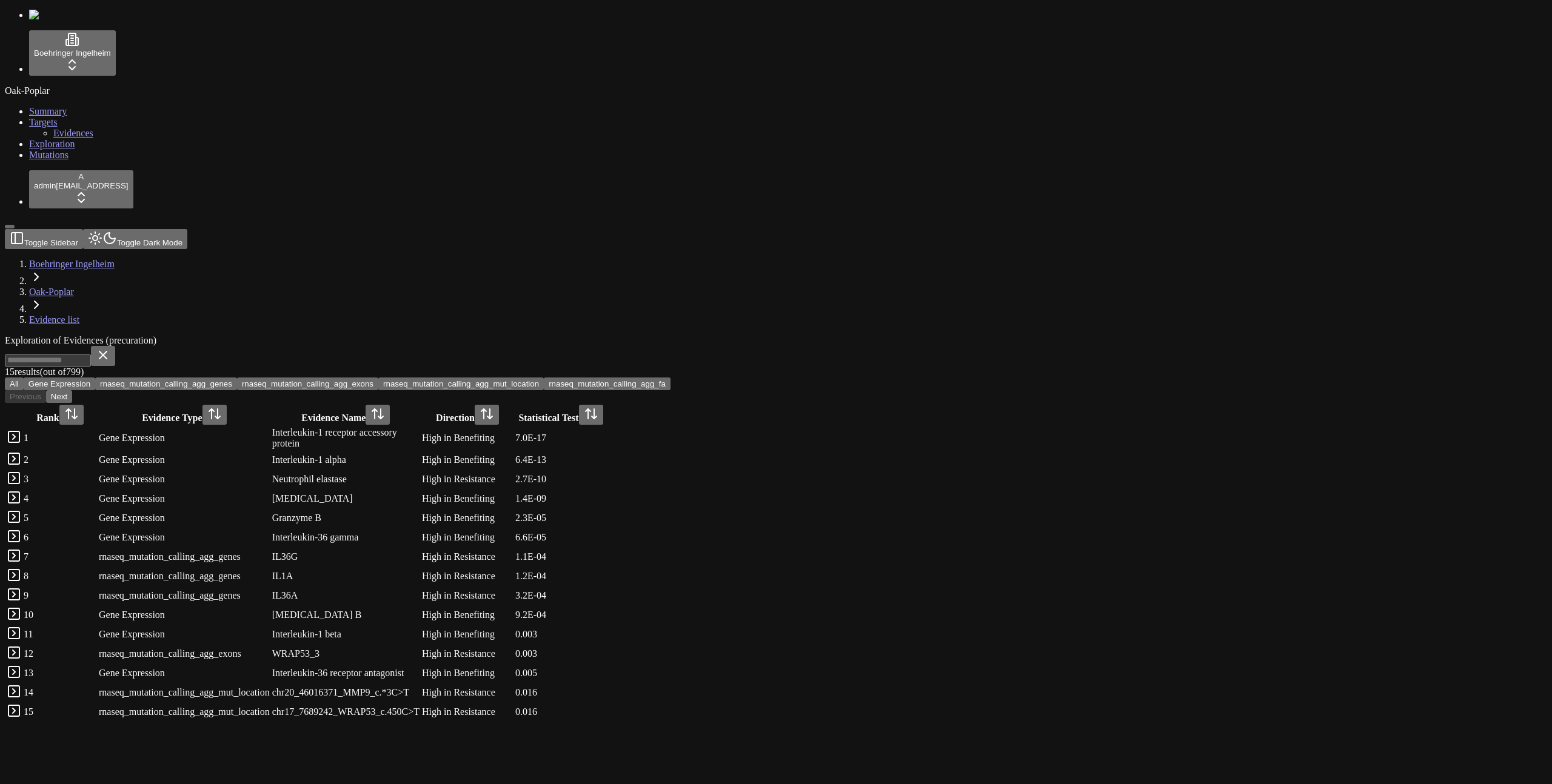
click at [95, 378] on button "Gene Expression" at bounding box center [59, 384] width 71 height 13
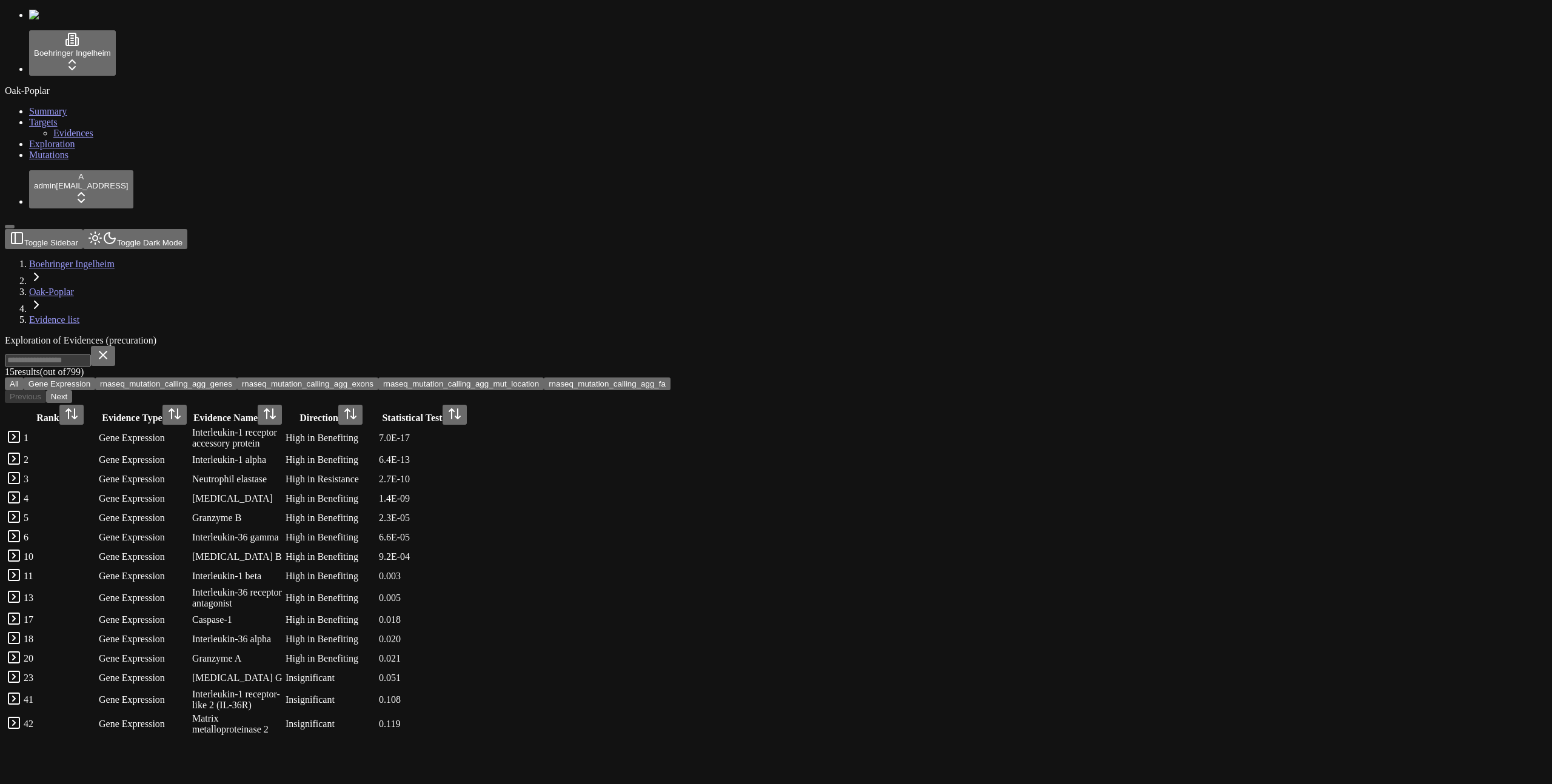
click at [237, 378] on button "rnaseq_mutation_calling_agg_genes" at bounding box center [166, 384] width 142 height 13
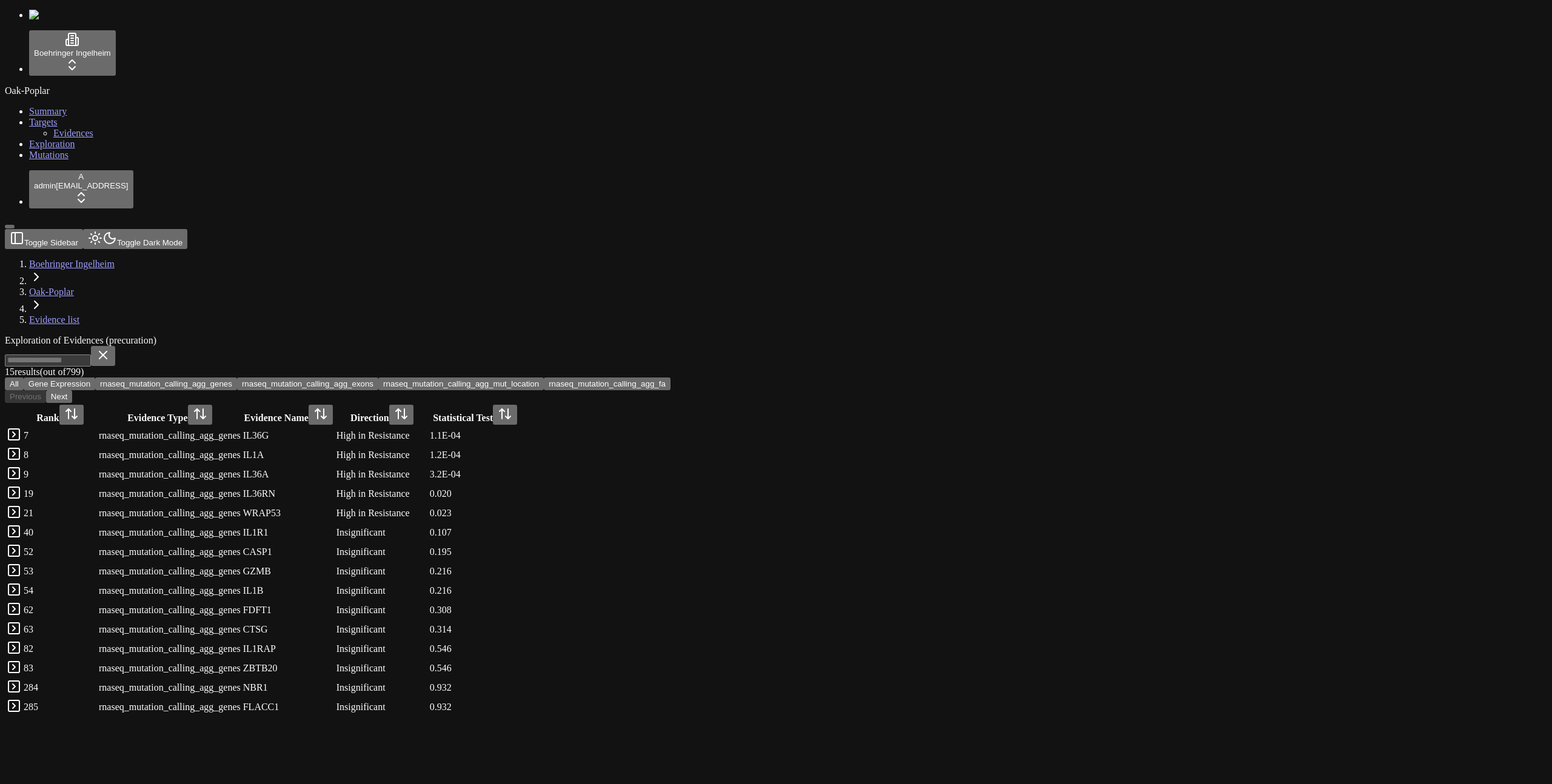
click at [378, 378] on button "rnaseq_mutation_calling_agg_exons" at bounding box center [307, 384] width 142 height 13
click at [544, 378] on button "rnaseq_mutation_calling_agg_mut_location" at bounding box center [461, 384] width 166 height 13
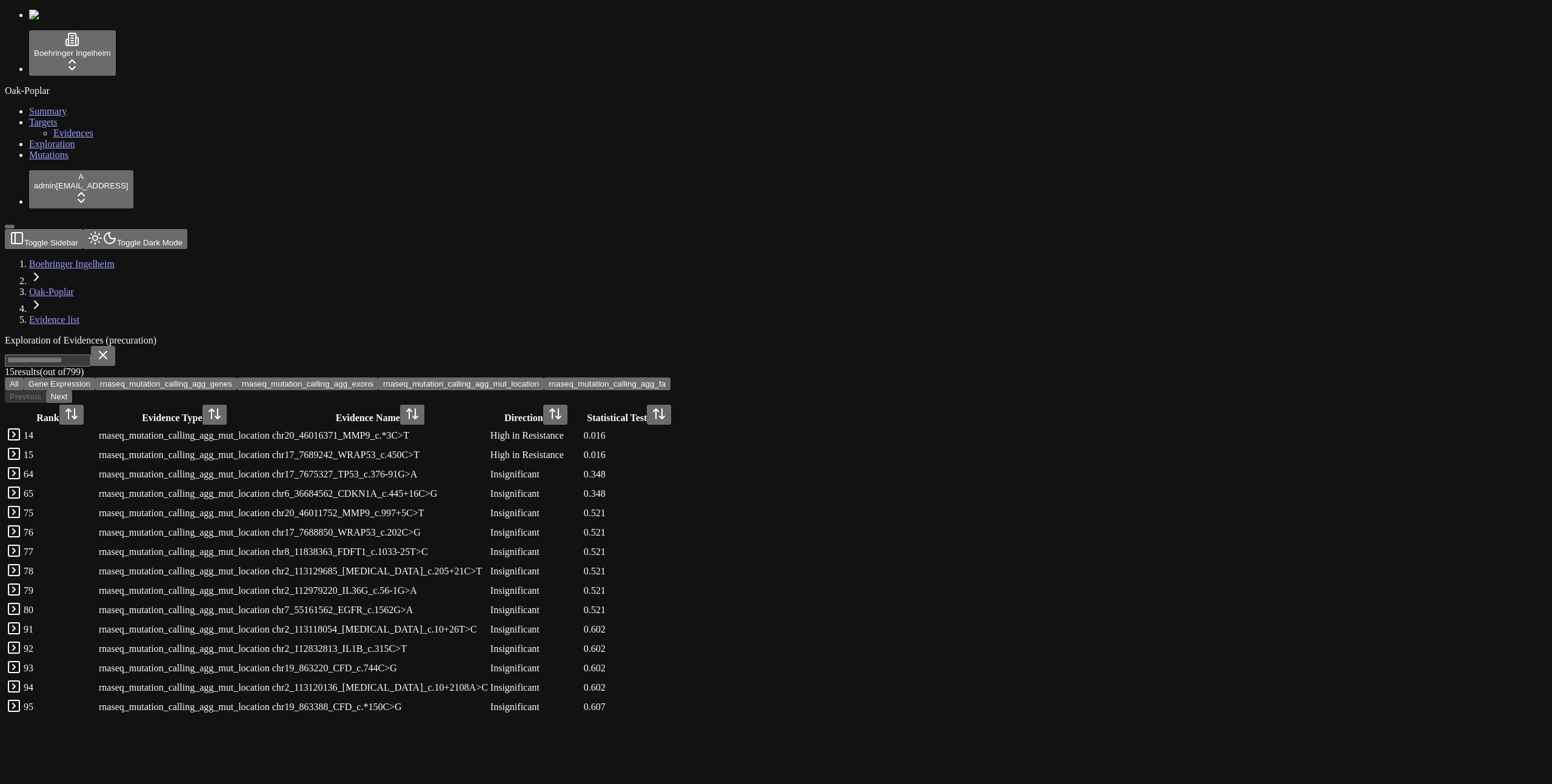
click at [670, 378] on button "rnaseq_mutation_calling_agg_fa" at bounding box center [607, 384] width 126 height 13
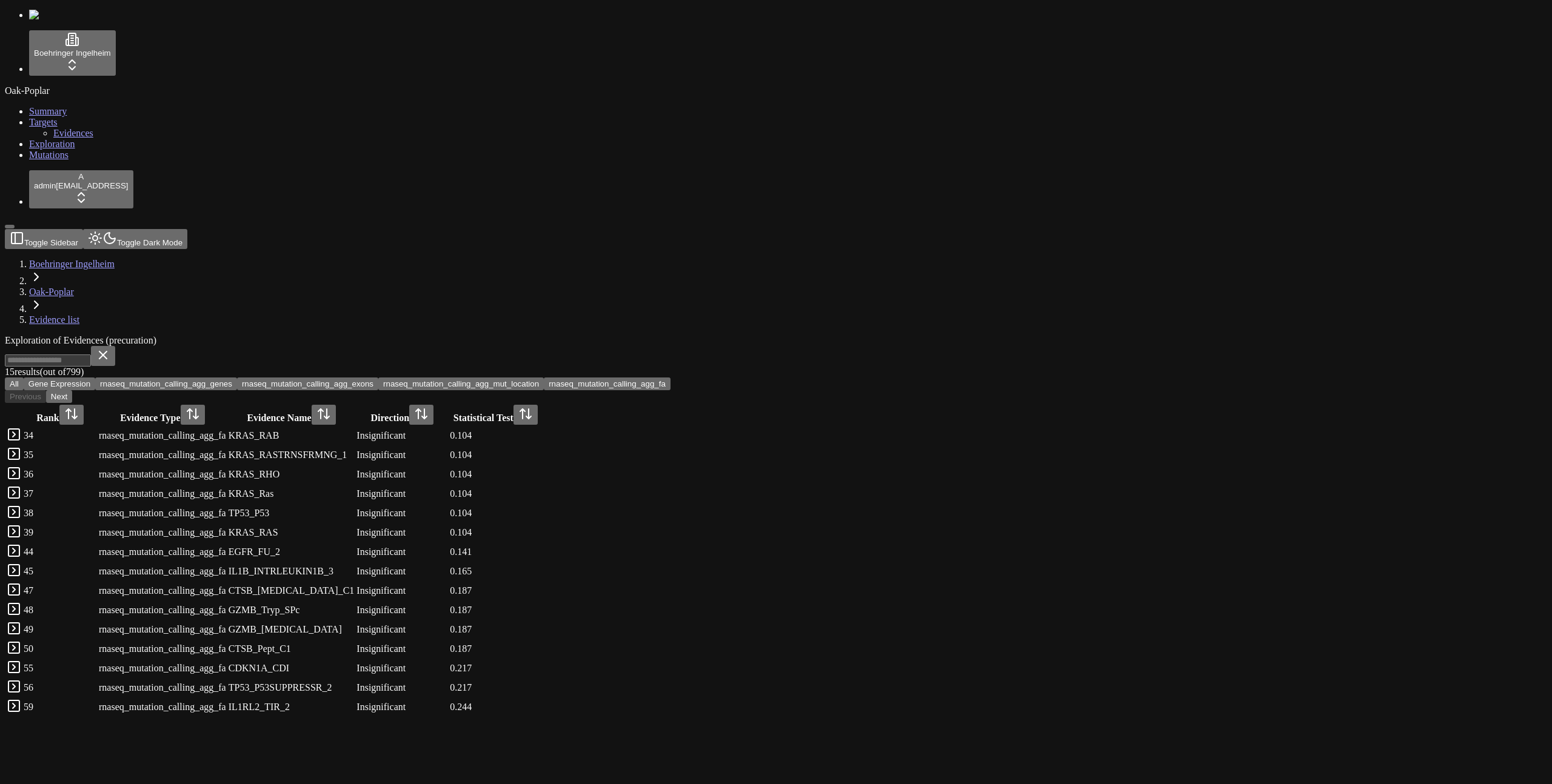
click at [95, 378] on button "Gene Expression" at bounding box center [59, 384] width 71 height 13
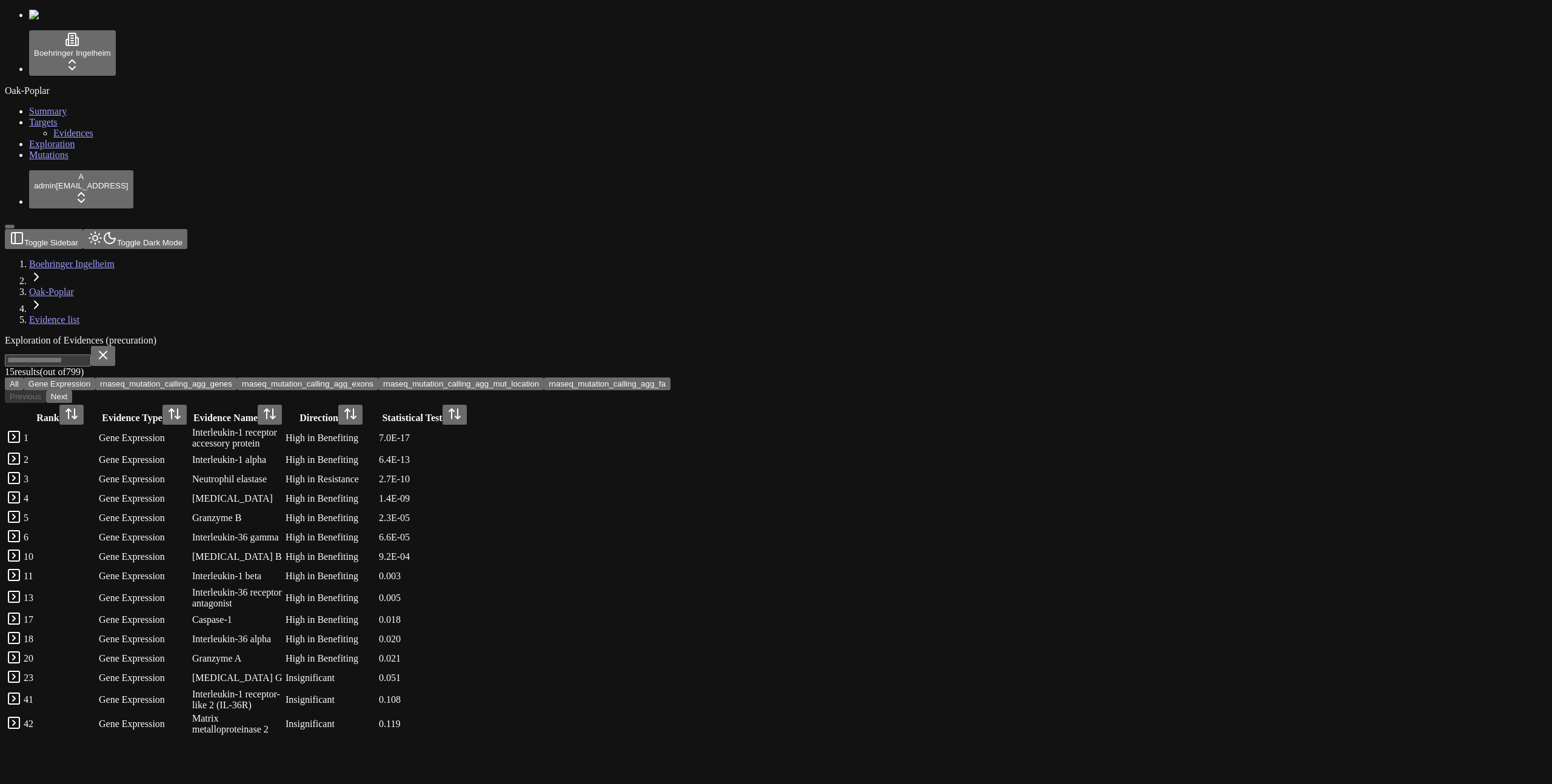
click at [237, 378] on button "rnaseq_mutation_calling_agg_genes" at bounding box center [166, 384] width 142 height 13
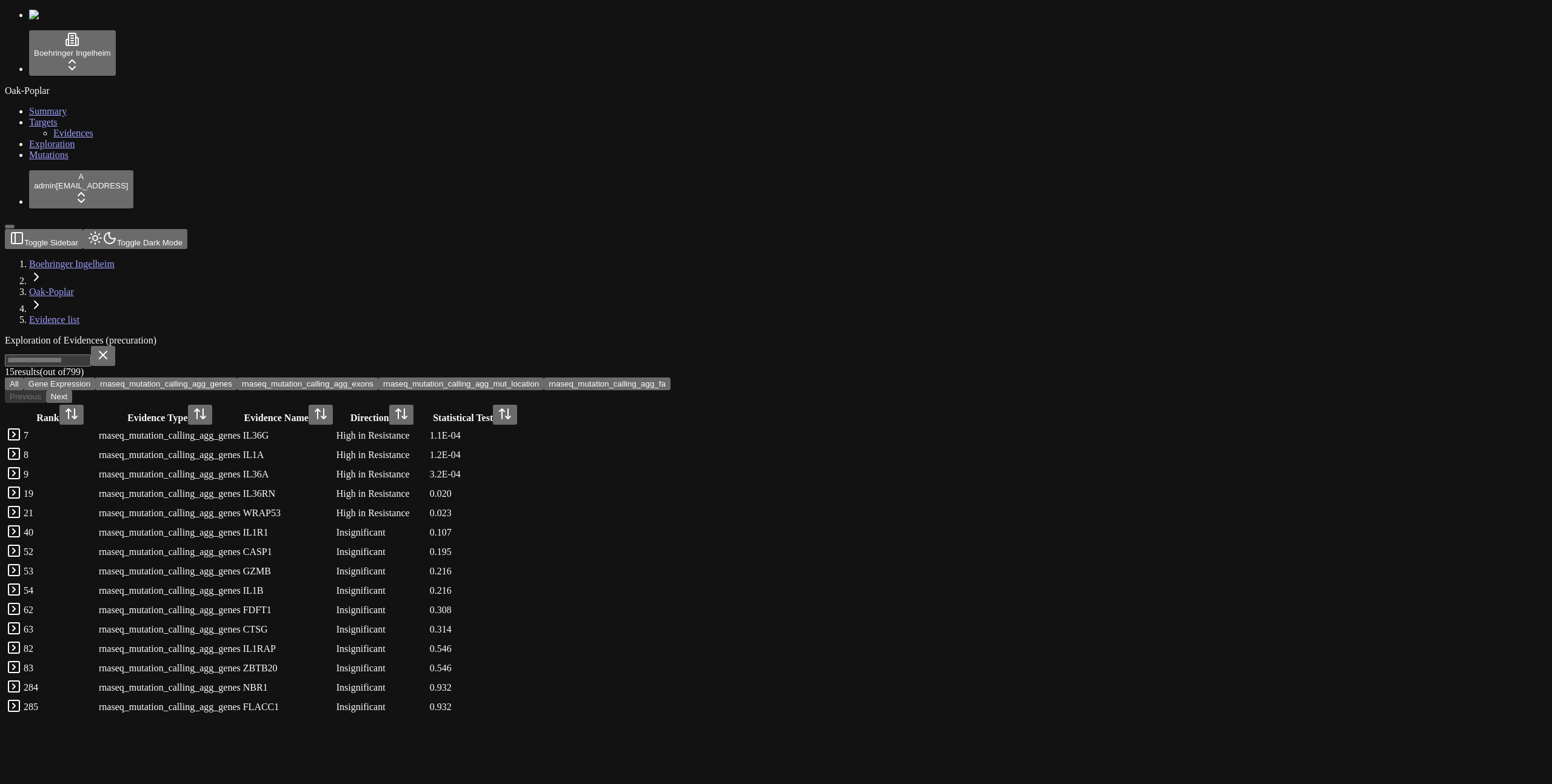
click at [57, 160] on link "Mutations" at bounding box center [48, 154] width 39 height 10
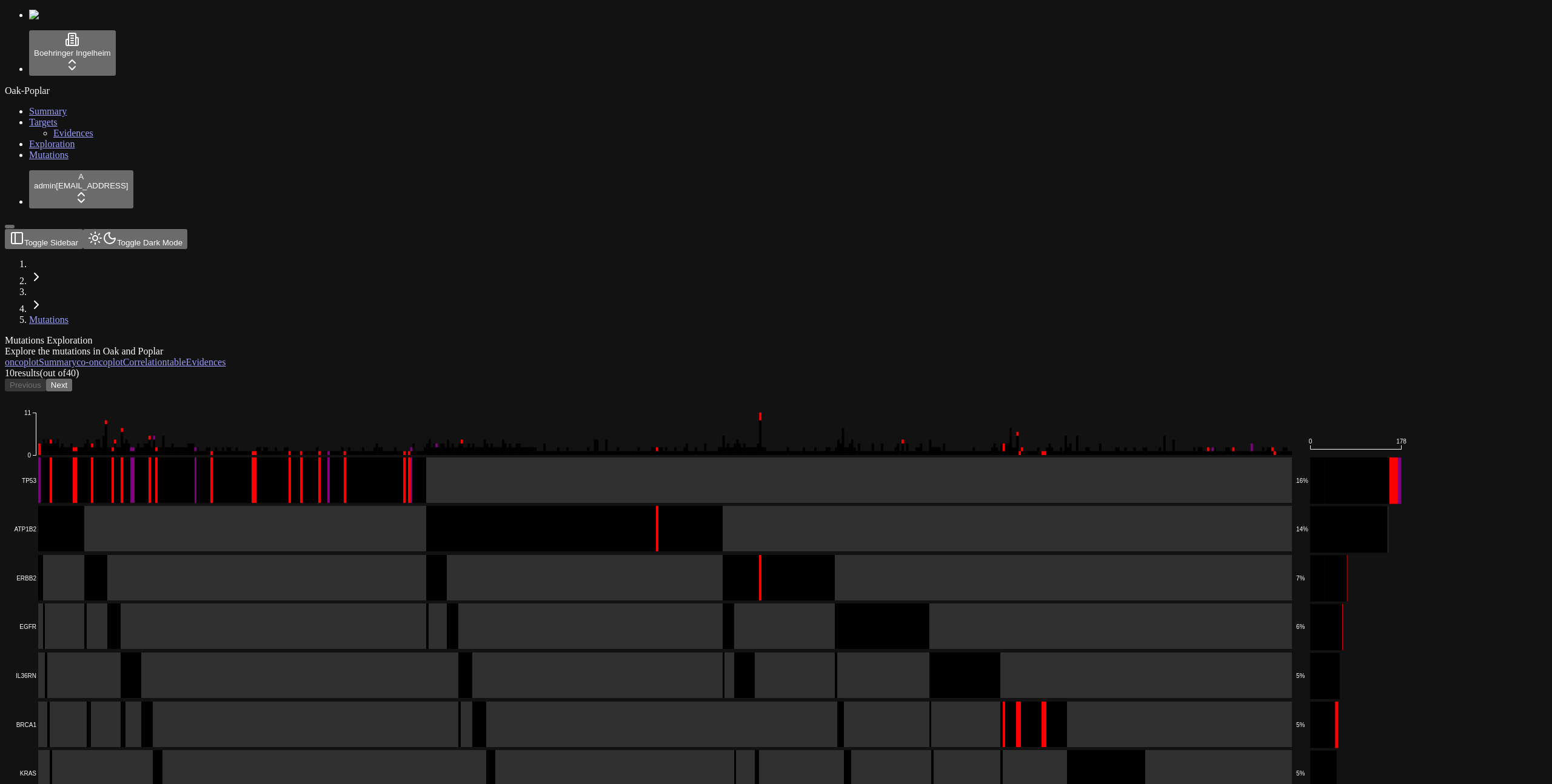
click at [38, 149] on link "Exploration" at bounding box center [52, 143] width 46 height 10
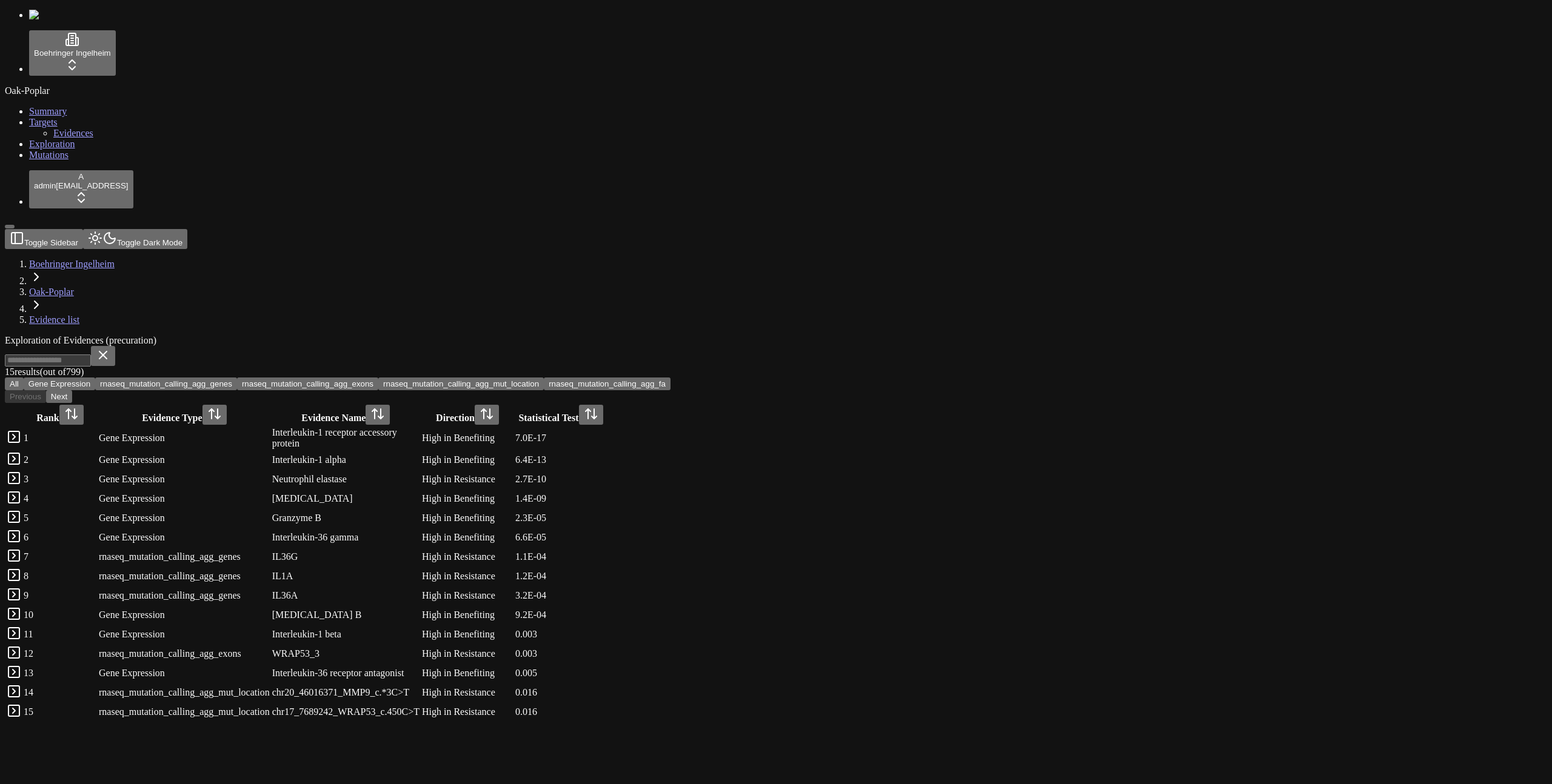
click at [54, 160] on link "Mutations" at bounding box center [48, 154] width 39 height 10
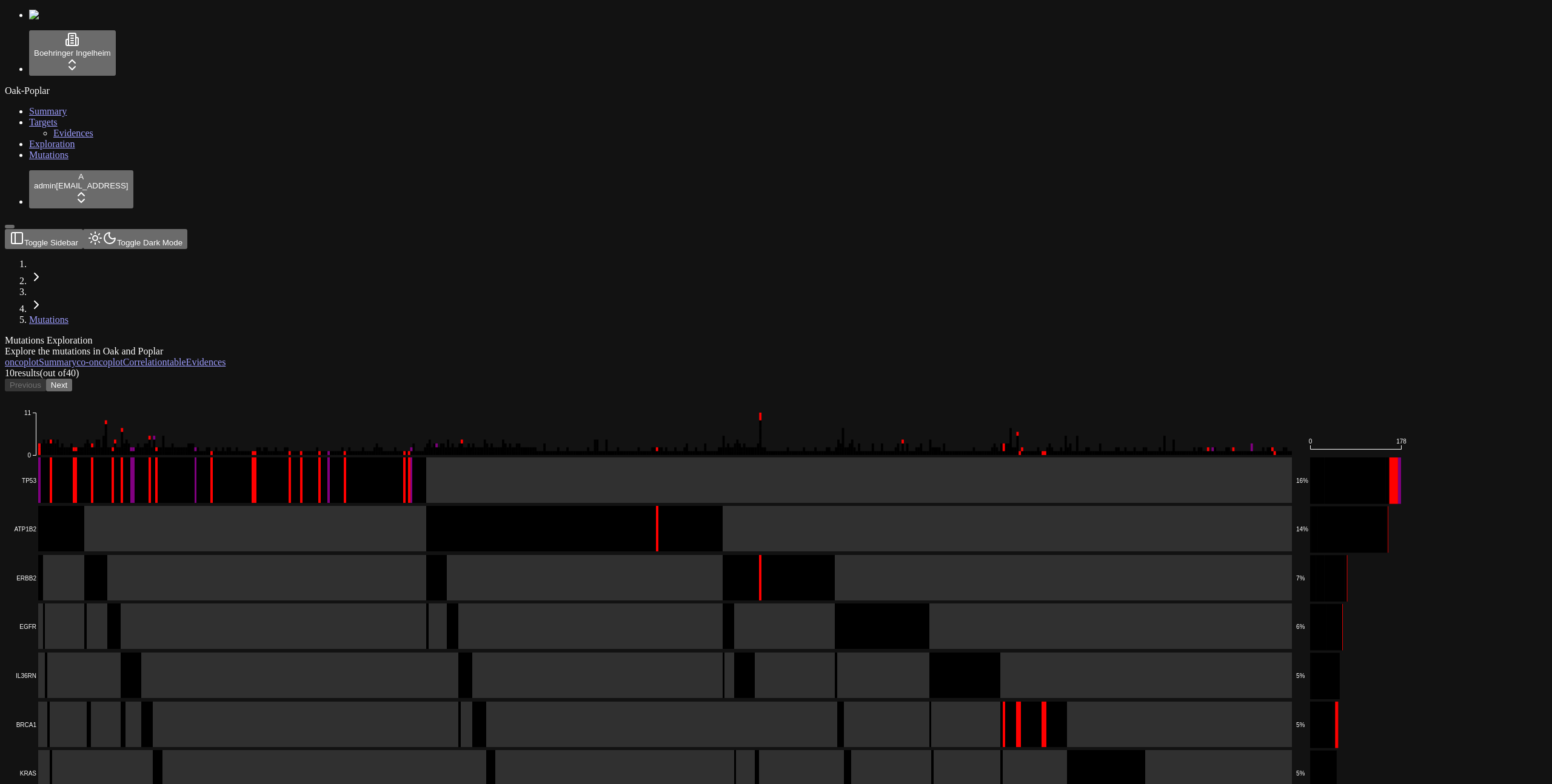
click at [29, 149] on span "Exploration" at bounding box center [52, 143] width 46 height 10
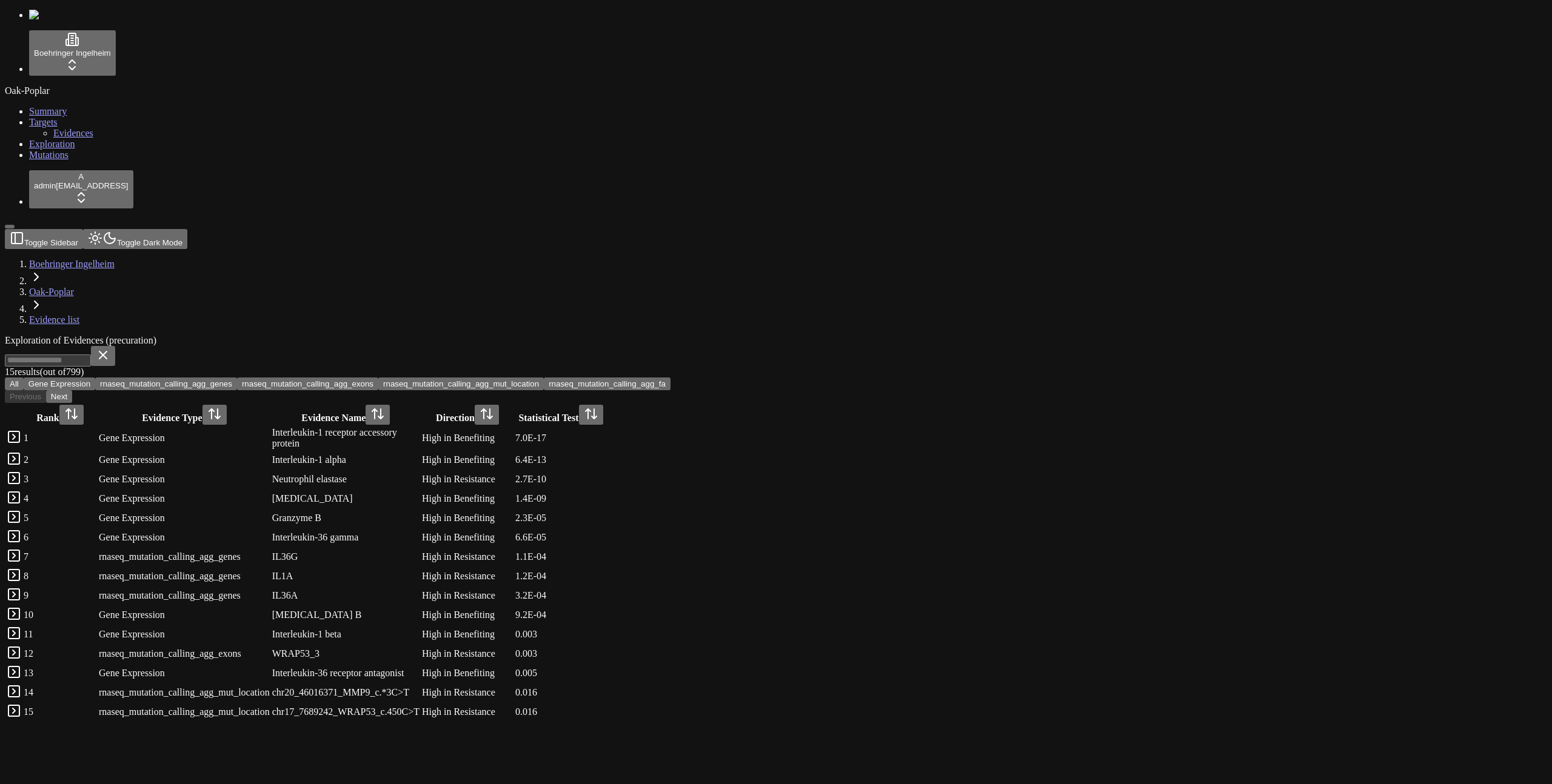
click at [30, 160] on span "Mutations" at bounding box center [48, 154] width 39 height 10
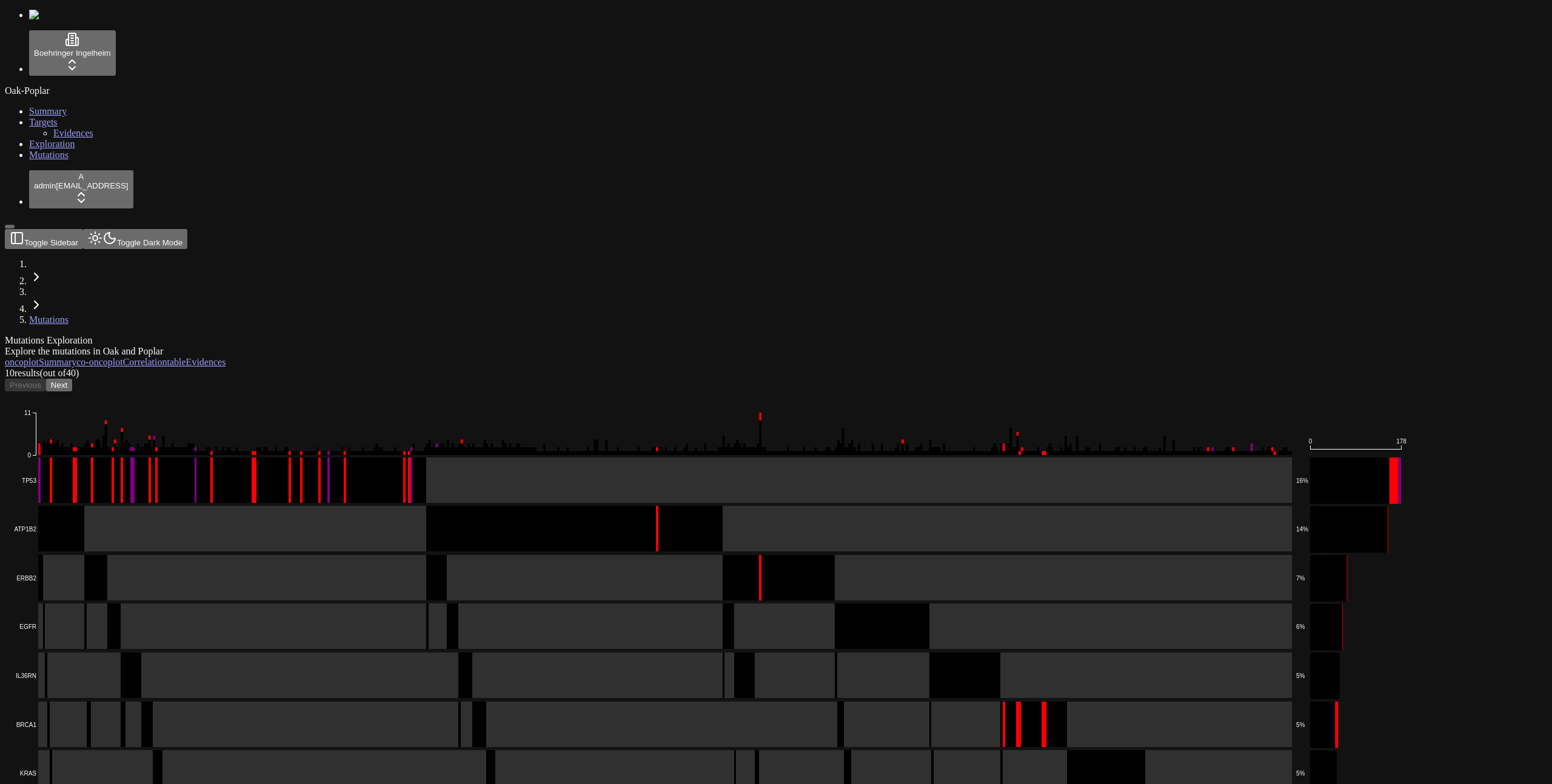
click at [38, 149] on link "Exploration" at bounding box center [52, 143] width 46 height 10
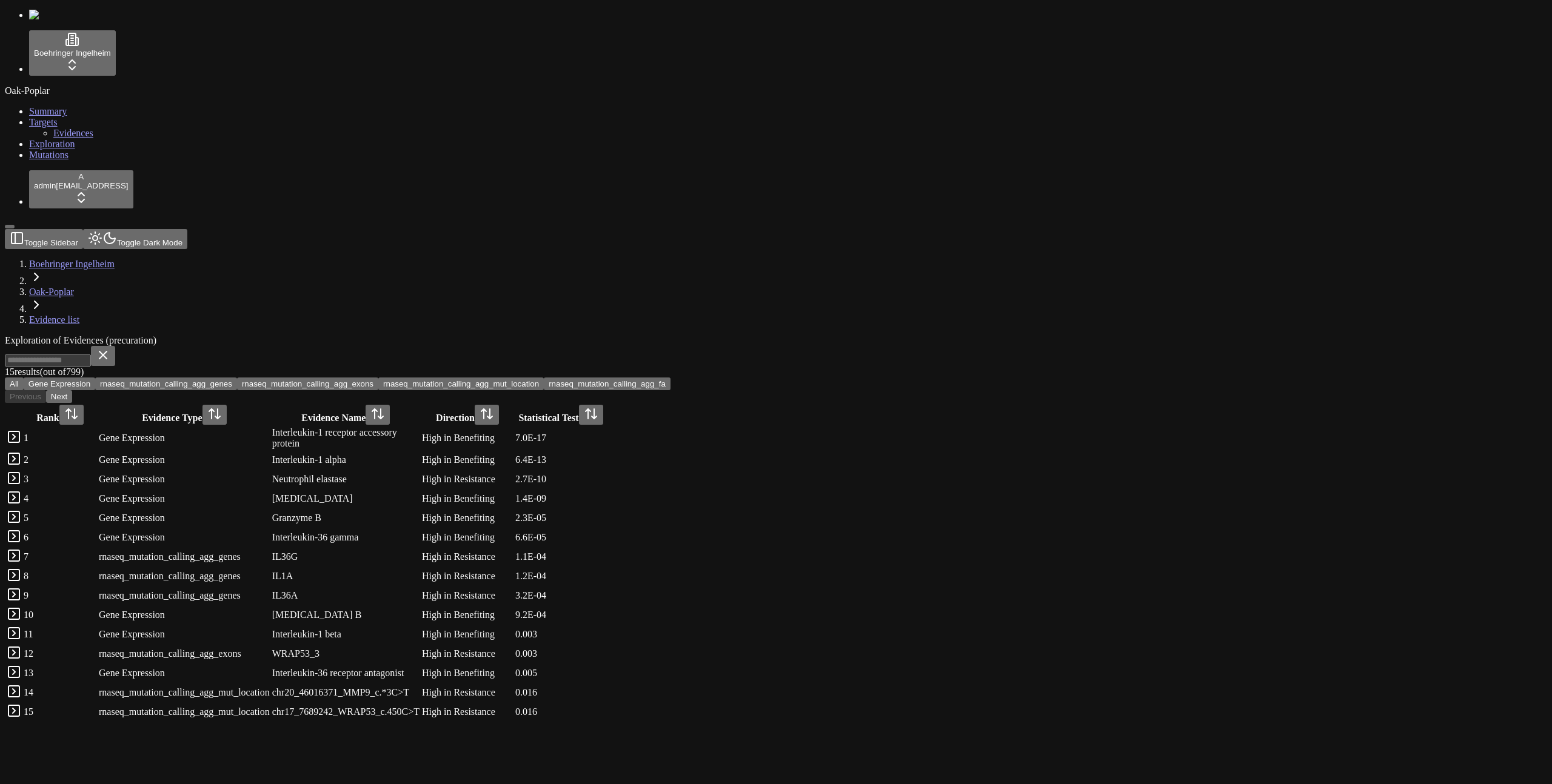
click at [237, 378] on button "rnaseq_mutation_calling_agg_genes" at bounding box center [166, 384] width 142 height 13
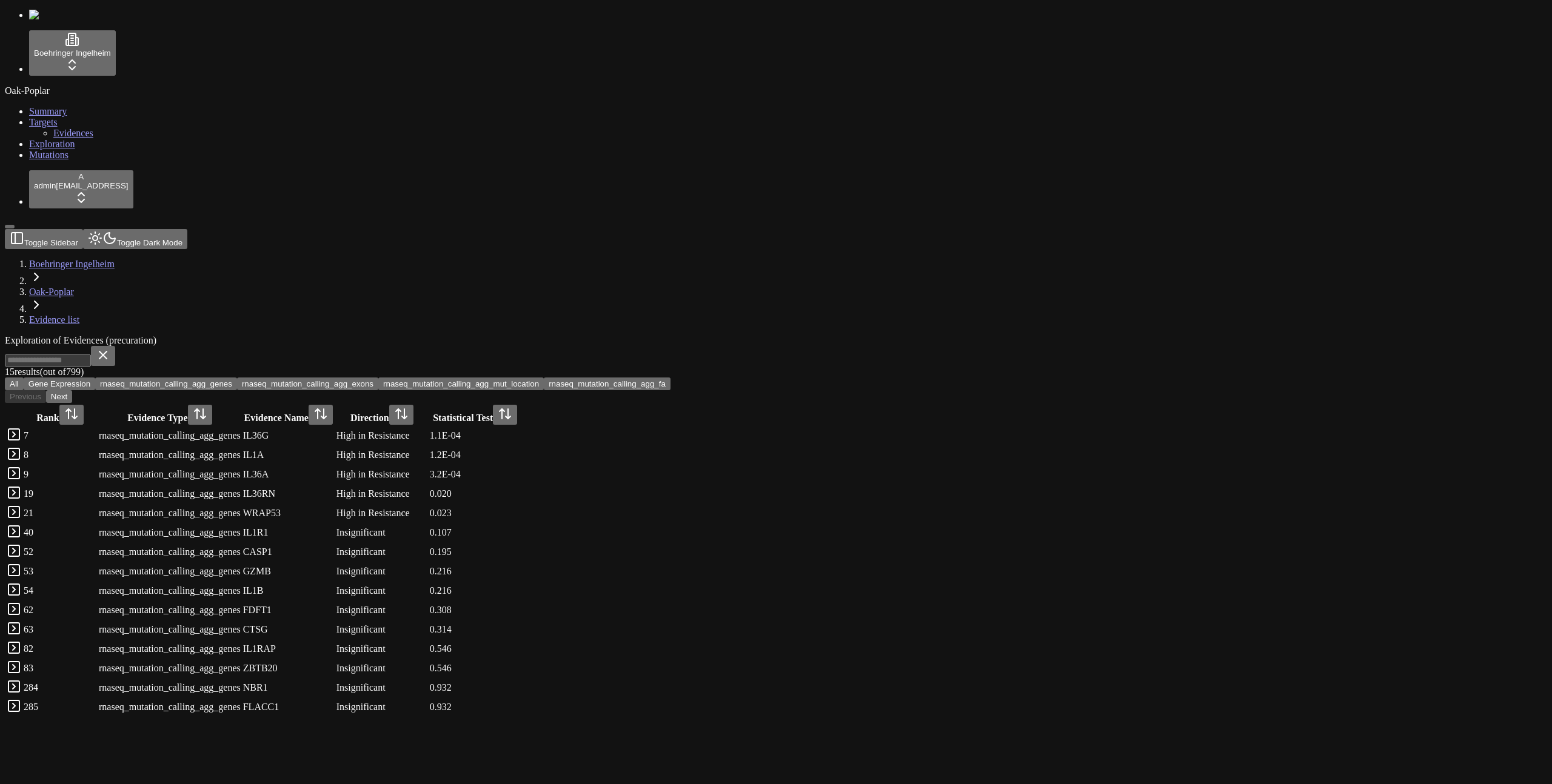
click at [51, 160] on span "Mutations" at bounding box center [48, 154] width 39 height 10
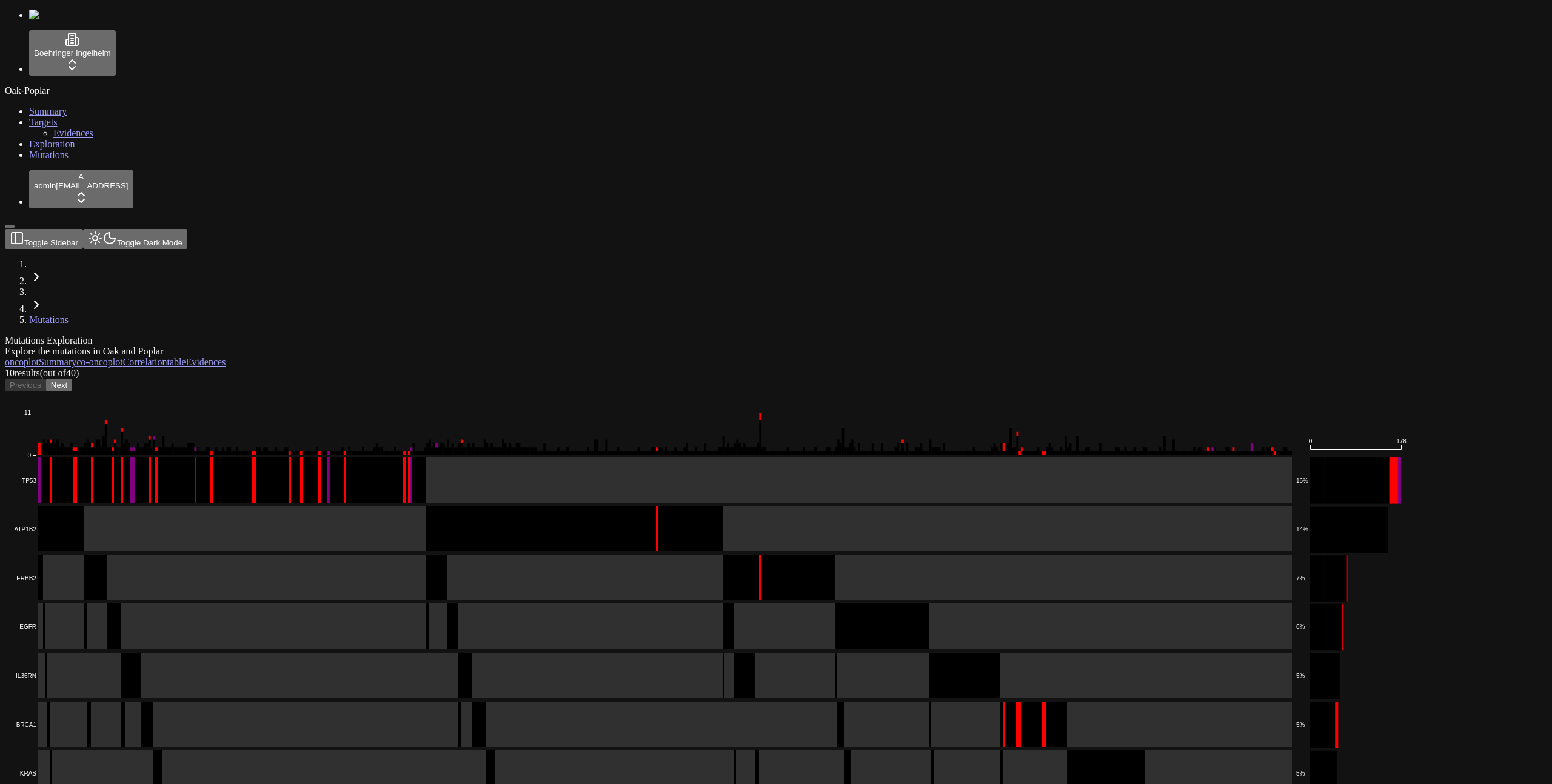
click at [49, 149] on span "Exploration" at bounding box center [52, 143] width 46 height 10
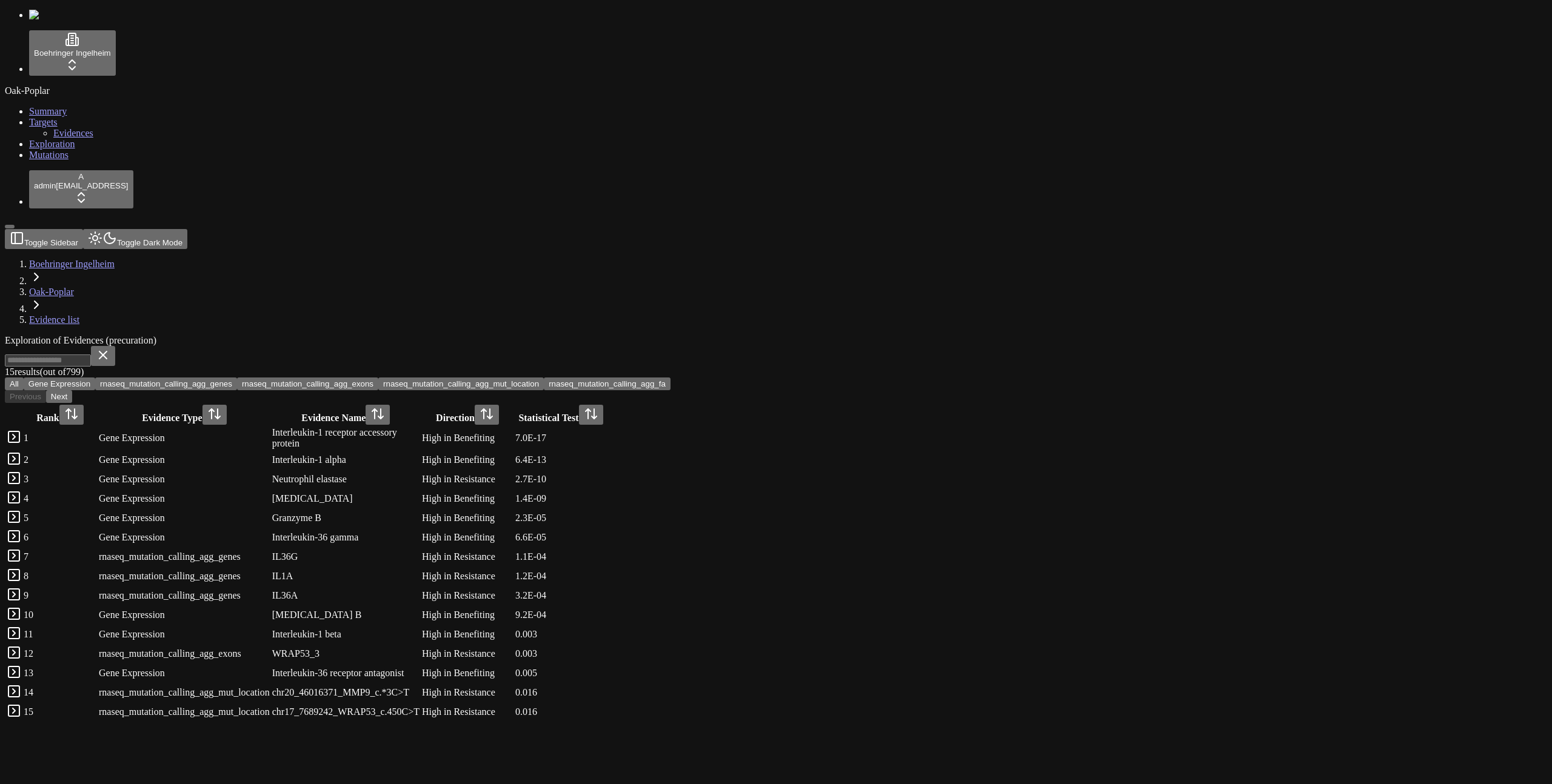
click at [95, 378] on button "Gene Expression" at bounding box center [59, 384] width 71 height 13
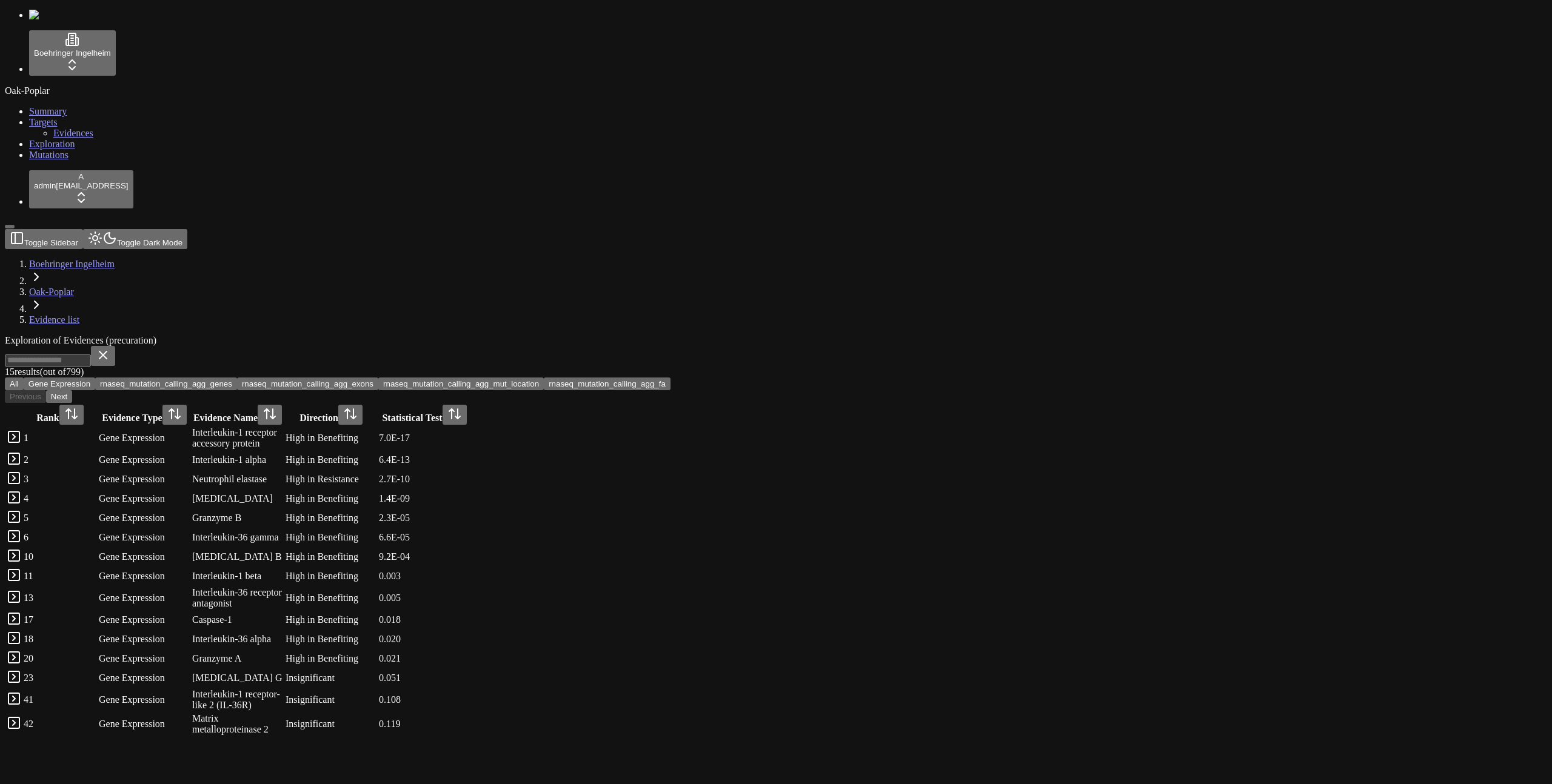
click at [237, 378] on button "rnaseq_mutation_calling_agg_genes" at bounding box center [166, 384] width 142 height 13
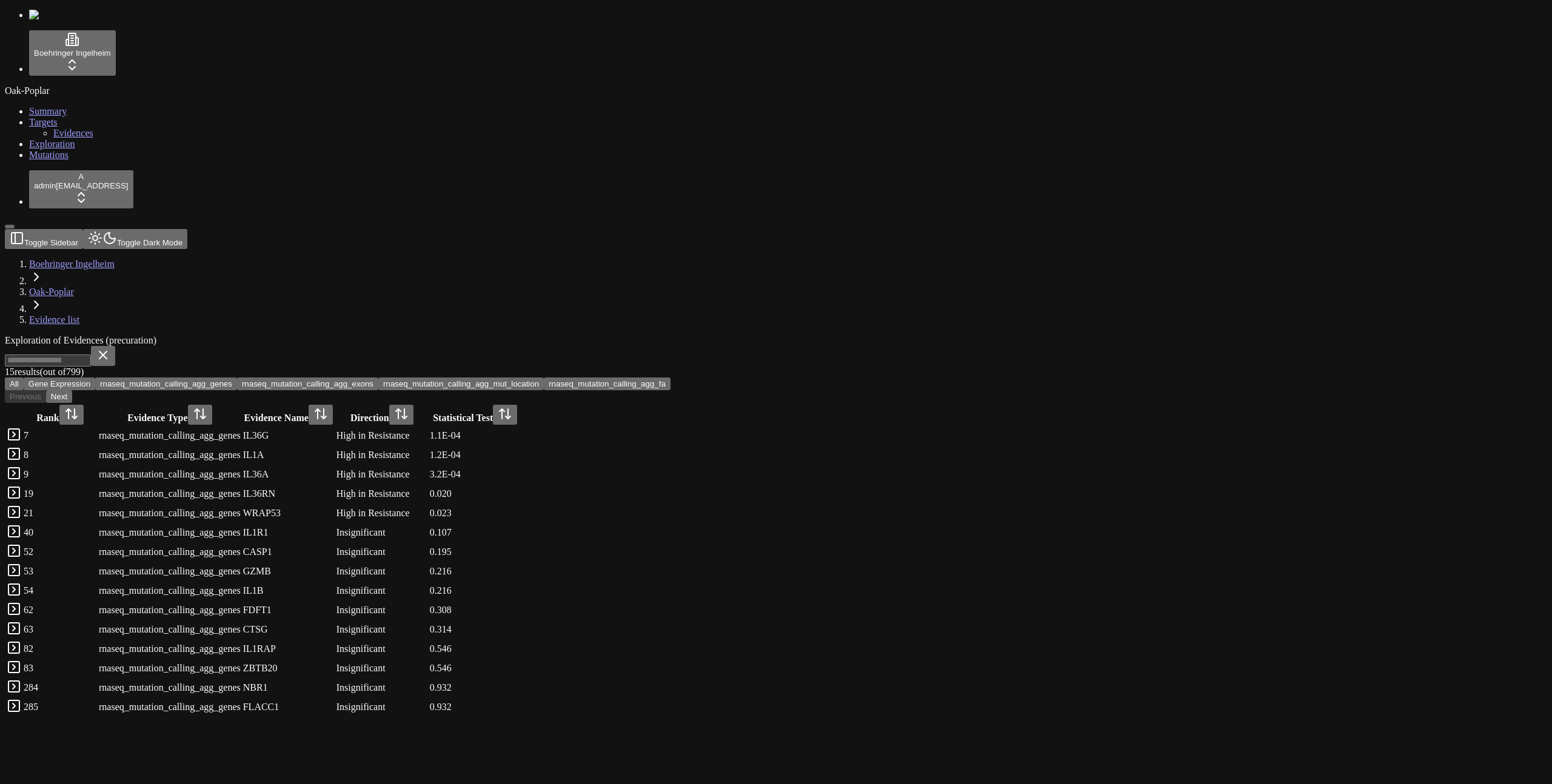
click at [62, 160] on link "Mutations" at bounding box center [48, 154] width 39 height 10
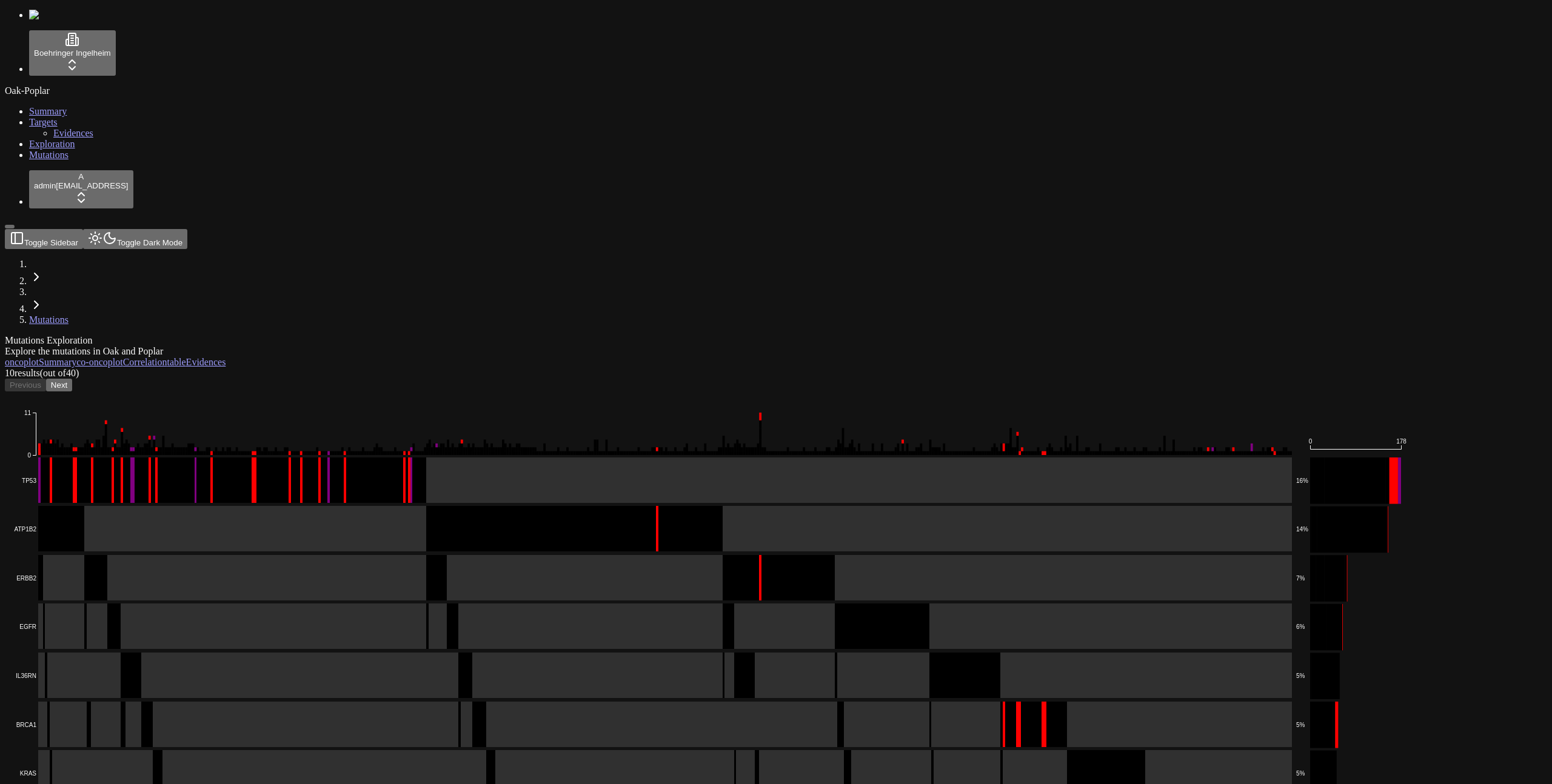
click at [12, 161] on div "Oak-Poplar Summary Targets Evidences Exploration Mutations" at bounding box center [775, 123] width 1542 height 75
drag, startPoint x: 22, startPoint y: 282, endPoint x: 22, endPoint y: 270, distance: 12.0
click at [22, 161] on div "Oak-Poplar Summary Targets Evidences Exploration Mutations" at bounding box center [775, 123] width 1542 height 75
click at [54, 149] on link "Exploration" at bounding box center [52, 143] width 46 height 10
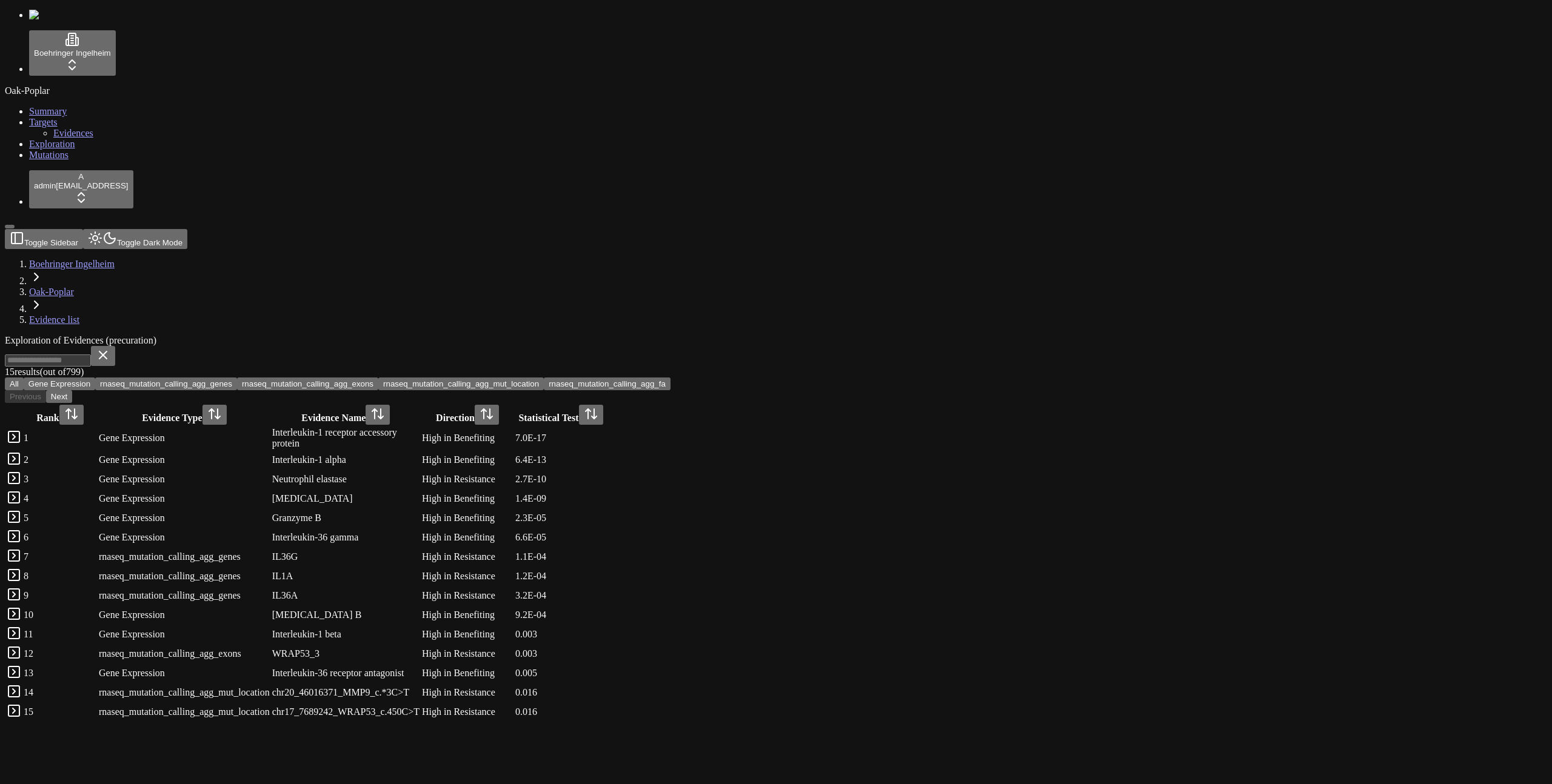
click at [237, 378] on button "rnaseq_mutation_calling_agg_genes" at bounding box center [166, 384] width 142 height 13
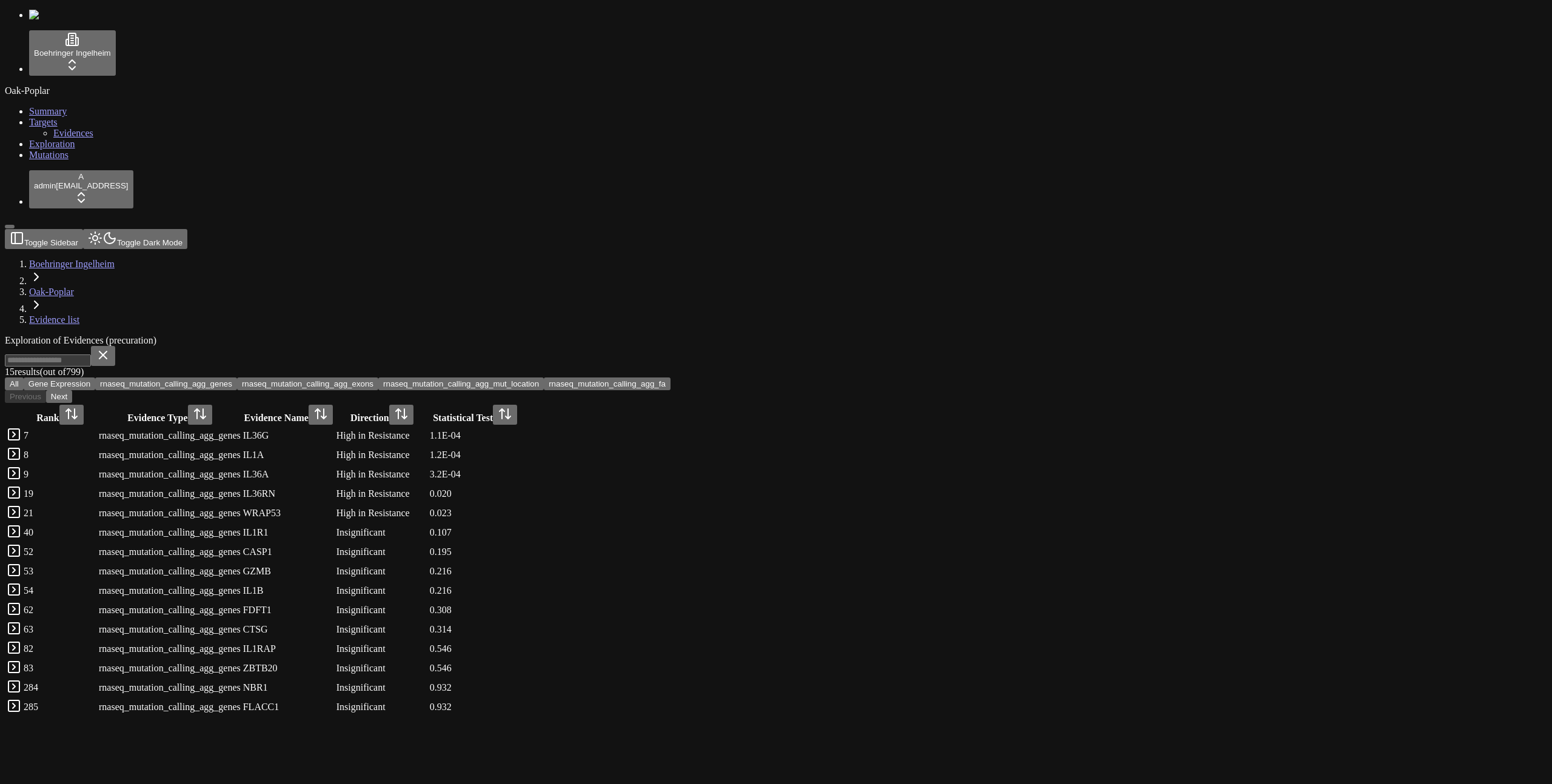
click at [22, 434] on link at bounding box center [14, 438] width 14 height 10
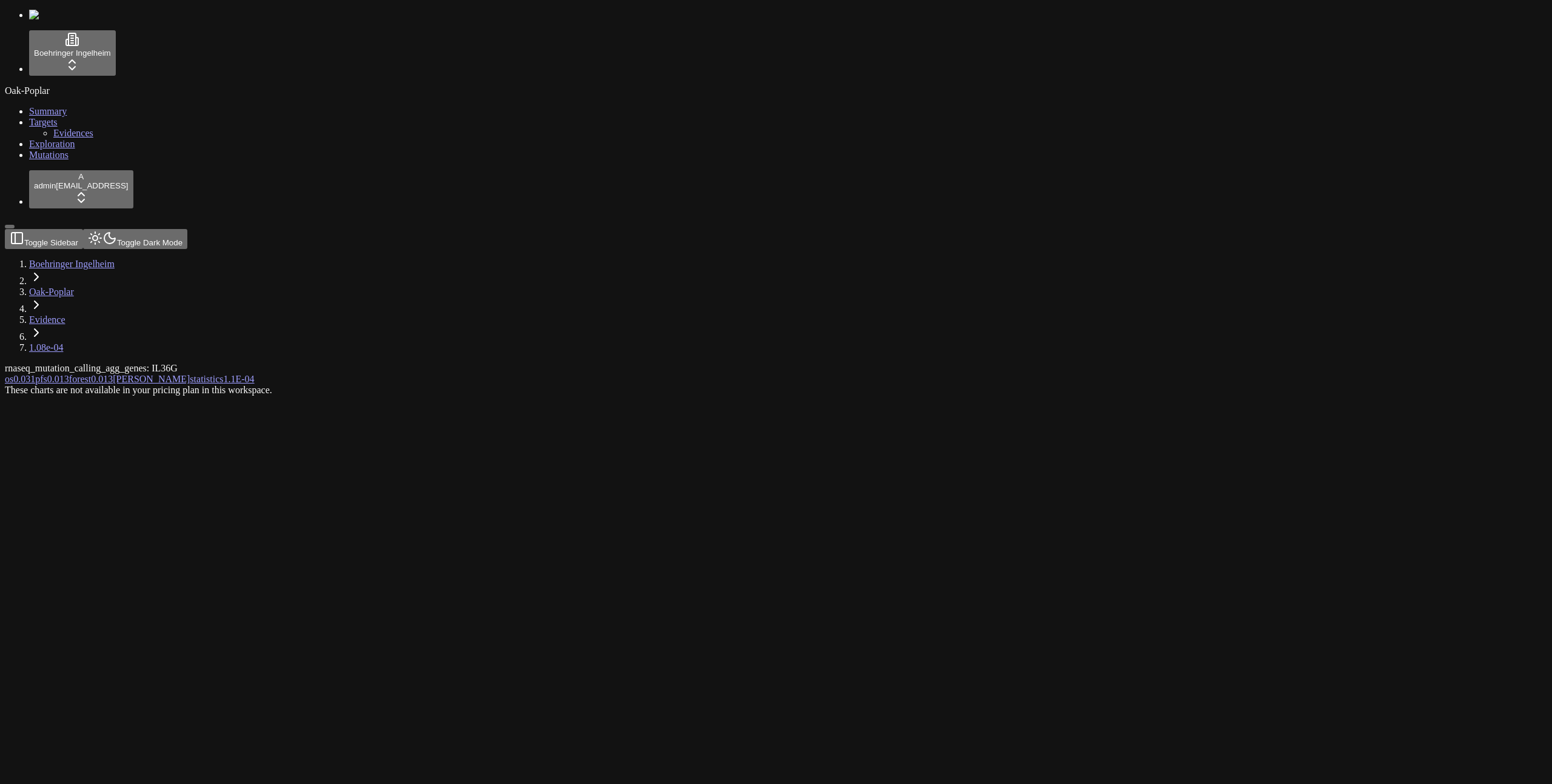
click at [47, 374] on span "pfs" at bounding box center [41, 378] width 12 height 10
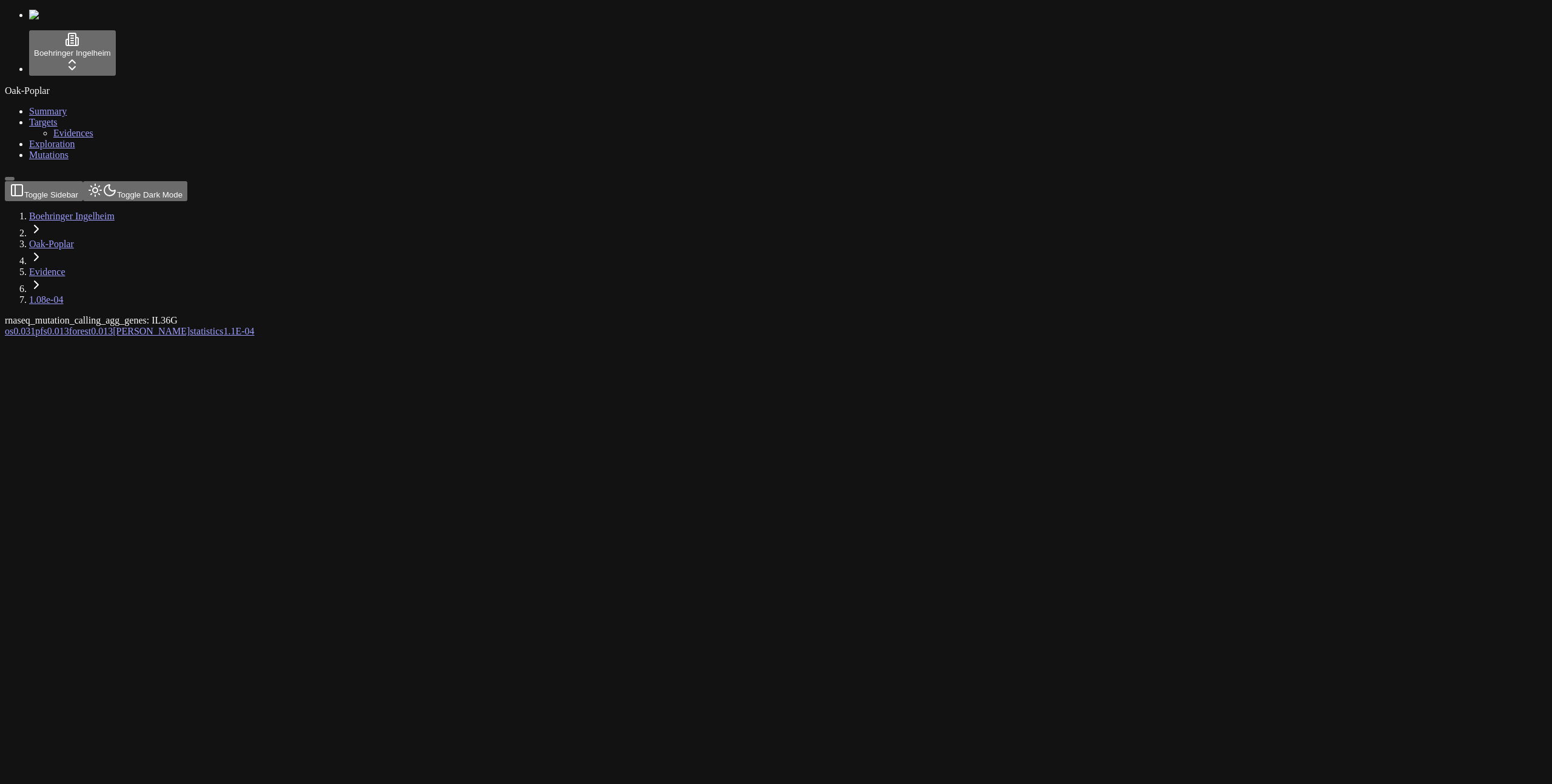
click at [113, 326] on span "0.013" at bounding box center [102, 331] width 22 height 10
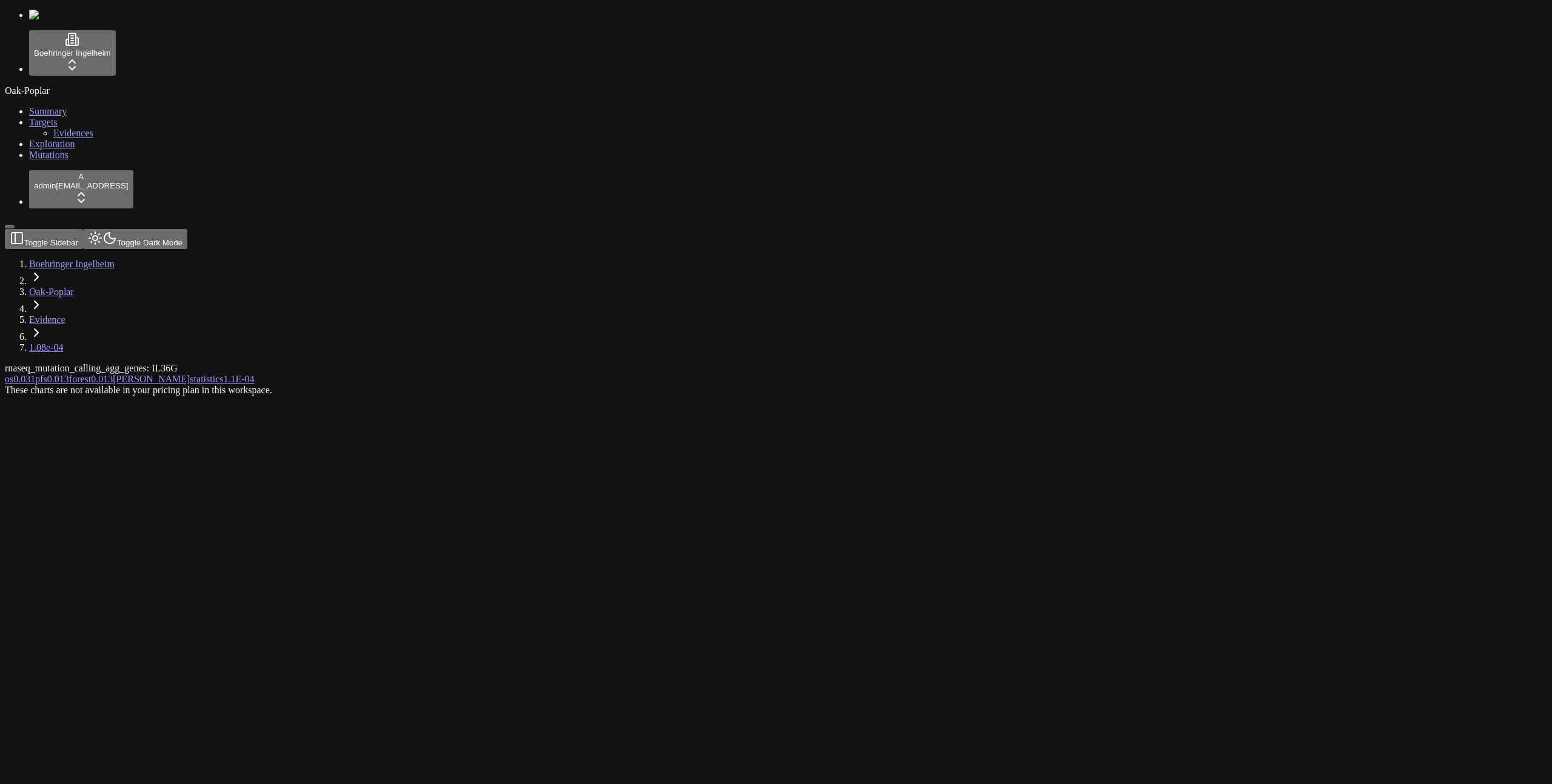
click at [32, 160] on span "Mutations" at bounding box center [48, 154] width 39 height 10
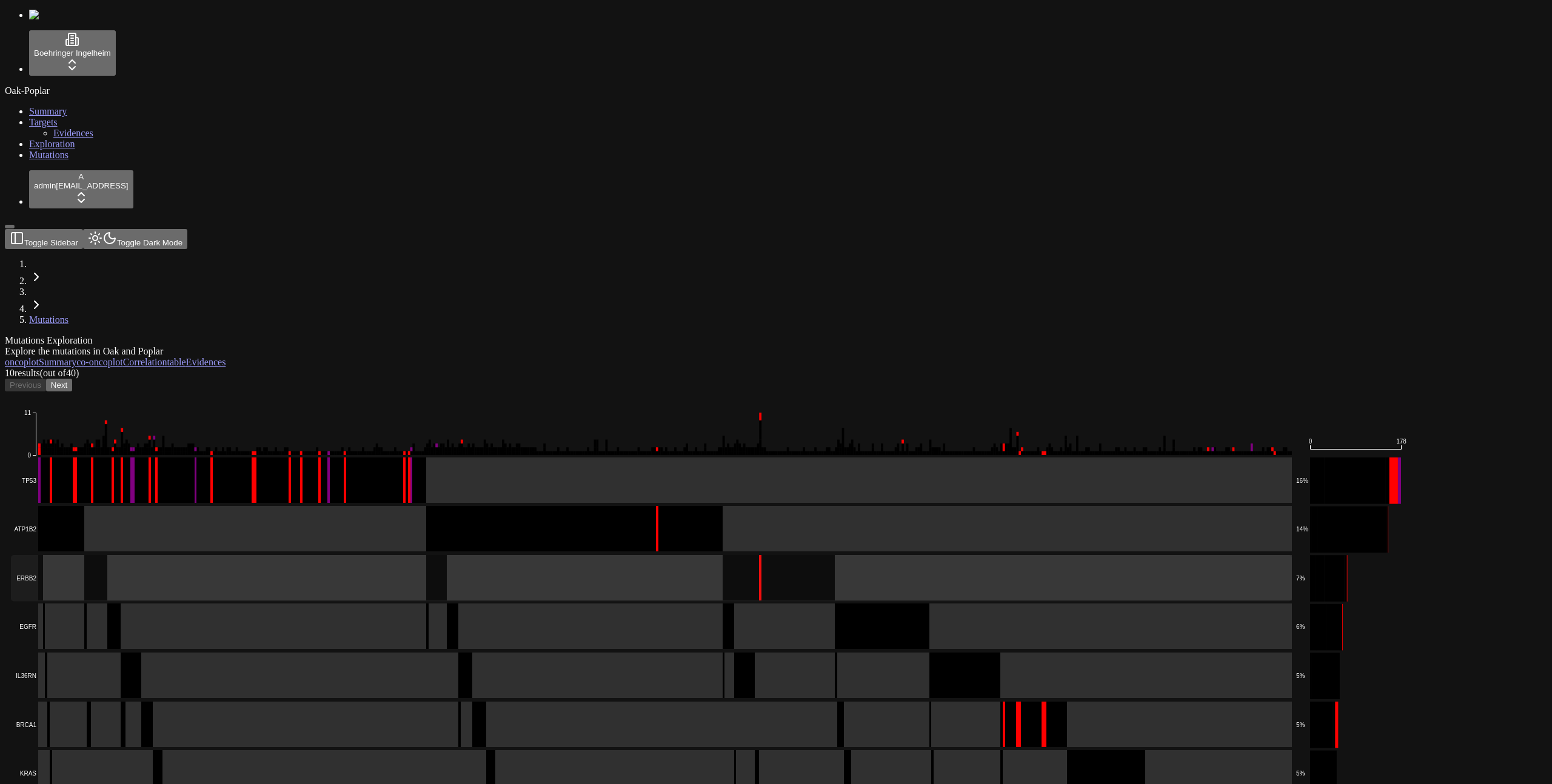
click at [404, 555] on rect at bounding box center [651, 578] width 1281 height 46
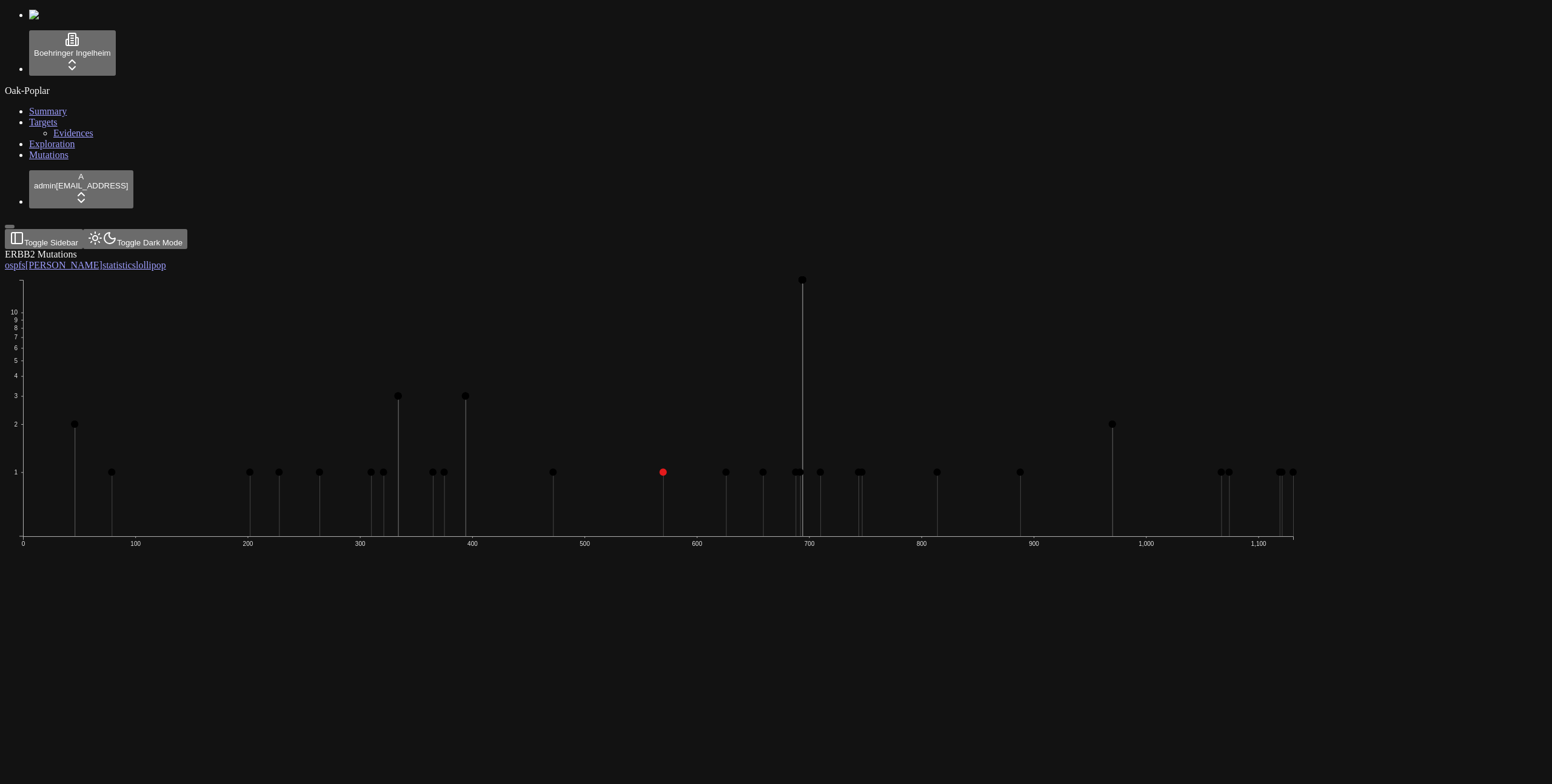
click at [46, 149] on span "Exploration" at bounding box center [52, 143] width 46 height 10
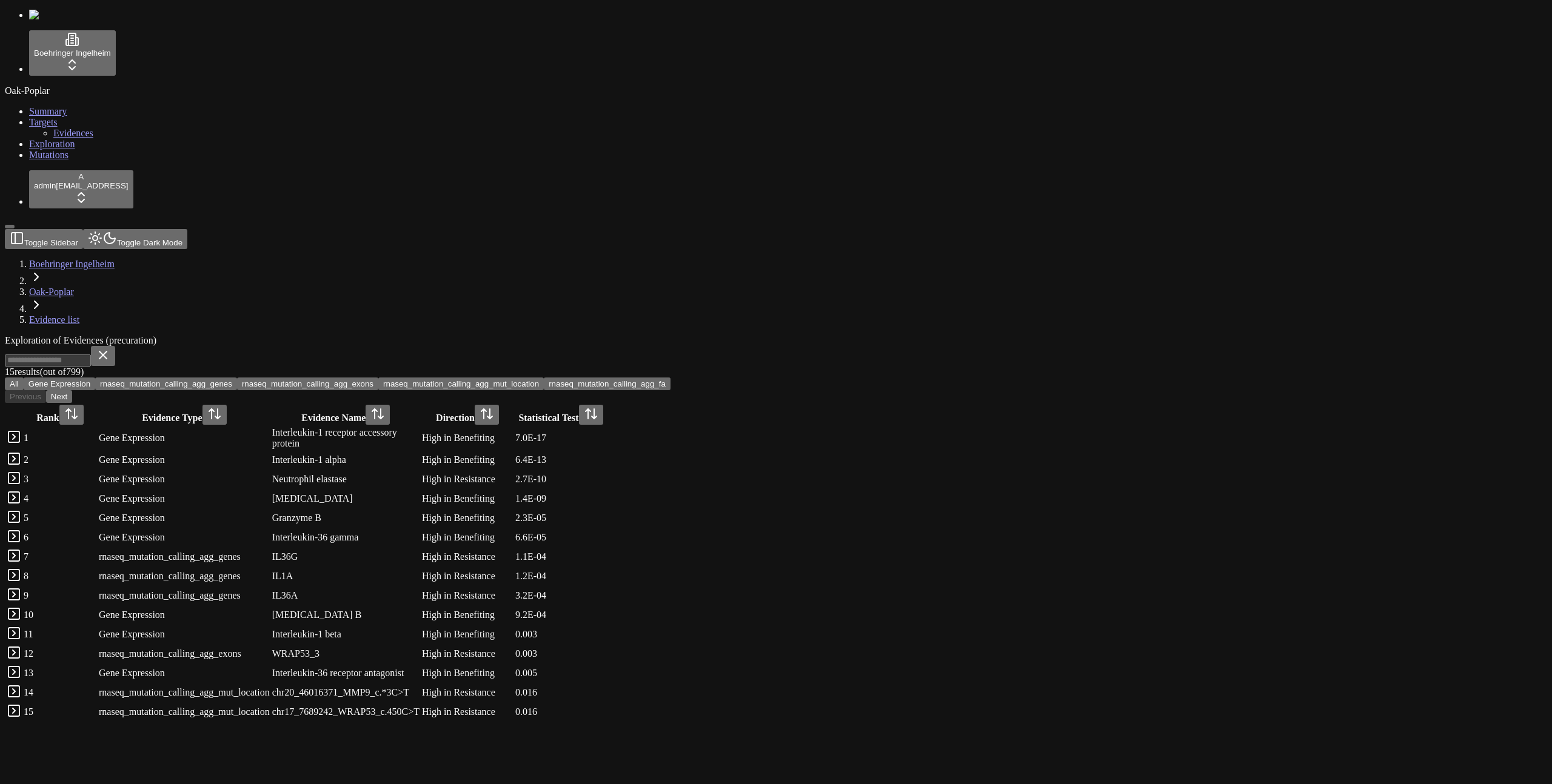
click at [419, 454] on div "Interleukin-1 alpha" at bounding box center [346, 460] width 147 height 11
click at [652, 335] on div "Exploration of Evidences (precuration) 15 result s (out of 799 ) All Gene Expre…" at bounding box center [718, 529] width 1426 height 387
click at [652, 335] on div "Exploration of Evidences (precuration)" at bounding box center [718, 341] width 1426 height 11
click at [22, 436] on link at bounding box center [14, 441] width 14 height 10
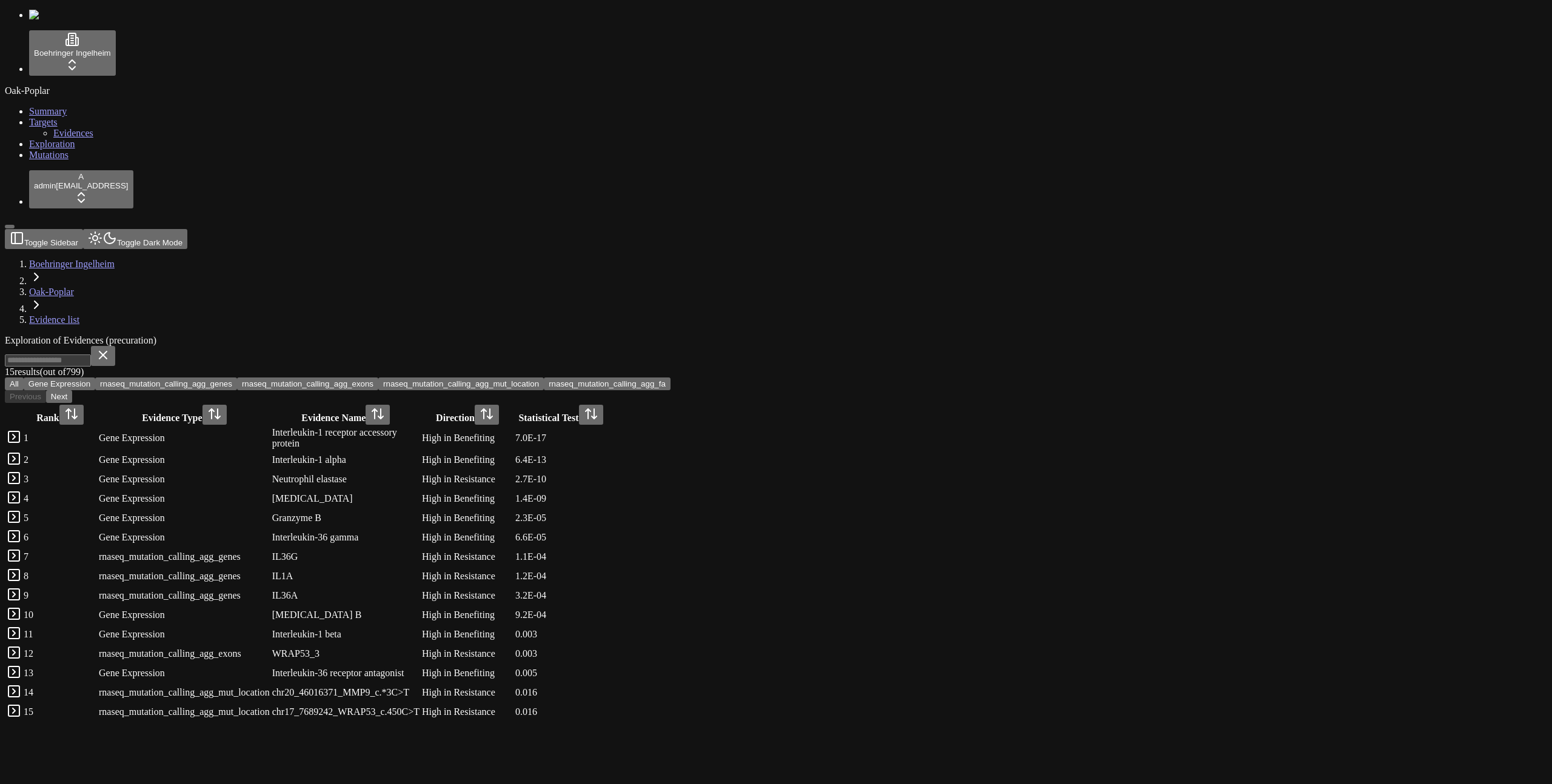
click at [709, 335] on div "Exploration of Evidences (precuration) 15 result s (out of 799 ) All Gene Expre…" at bounding box center [718, 529] width 1426 height 387
click at [58, 160] on link "Mutations" at bounding box center [48, 154] width 39 height 10
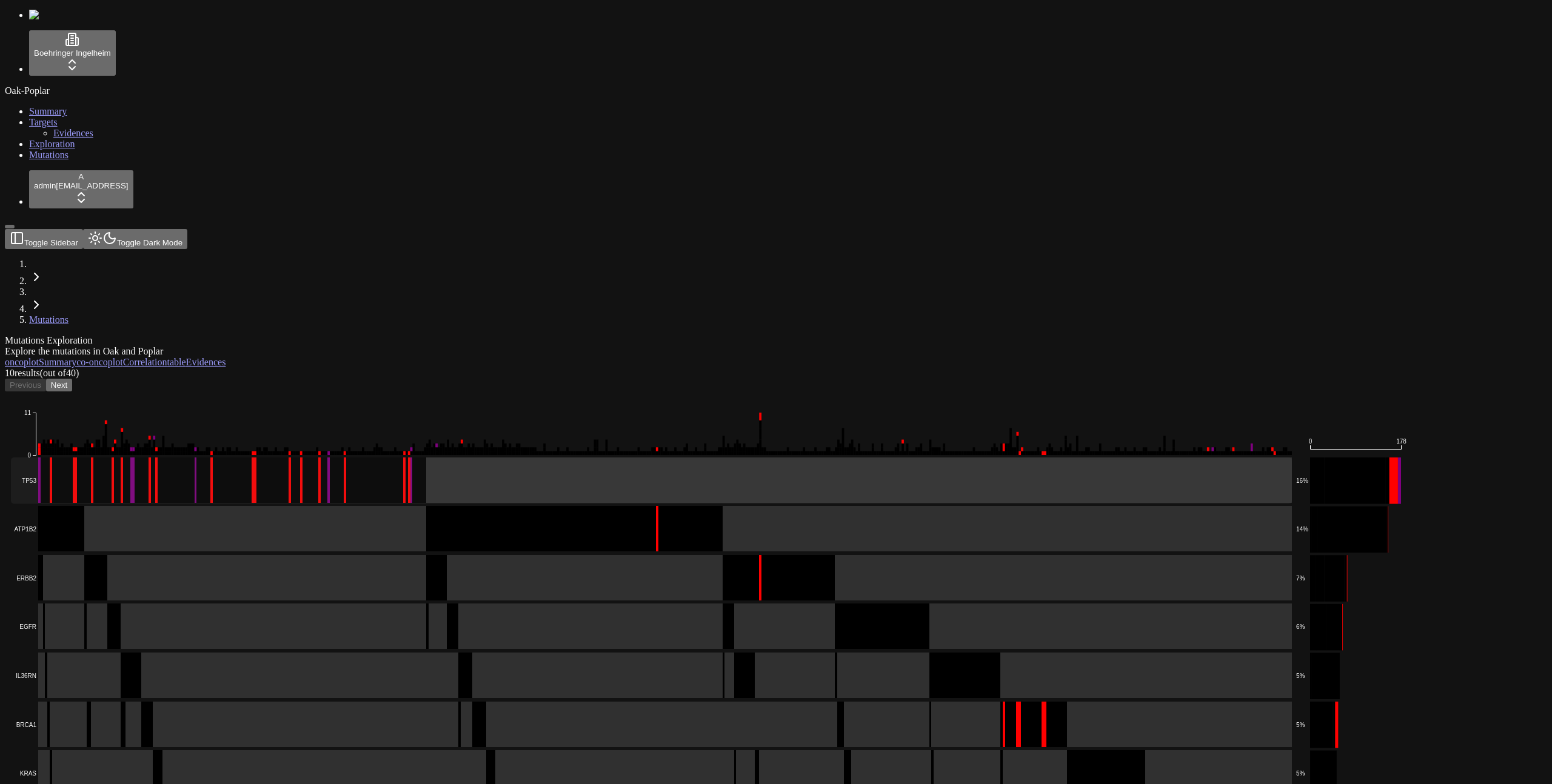
click at [226, 458] on rect at bounding box center [651, 481] width 1281 height 46
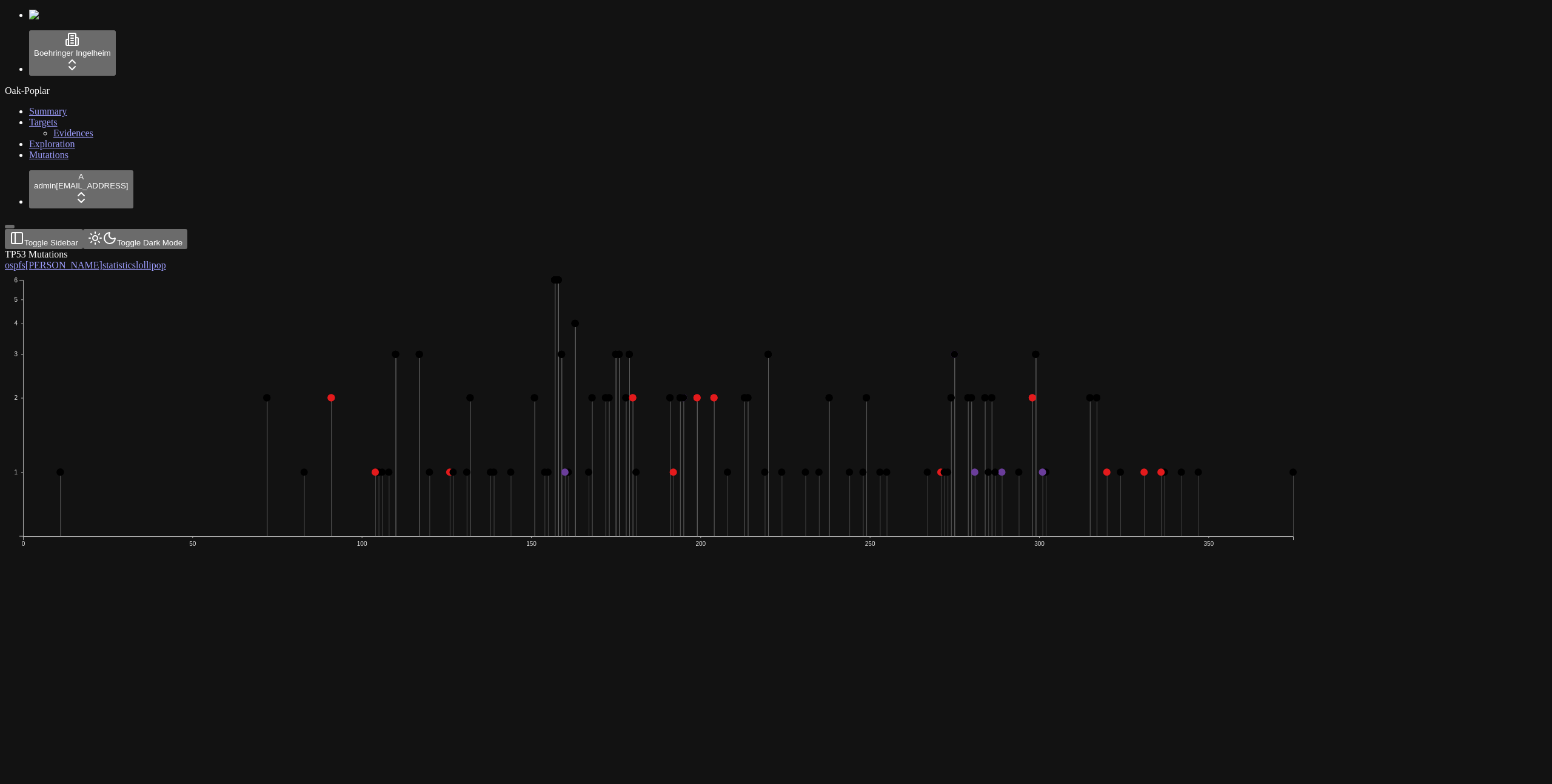
click at [226, 271] on icon "1 2 3 4 5 6 0 50 100 150 200 250 300 350" at bounding box center [658, 435] width 1307 height 329
click at [236, 271] on icon "1 2 3 4 5 6 0 50 100 150 200 250 300 350" at bounding box center [658, 435] width 1307 height 329
